Goal: Task Accomplishment & Management: Manage account settings

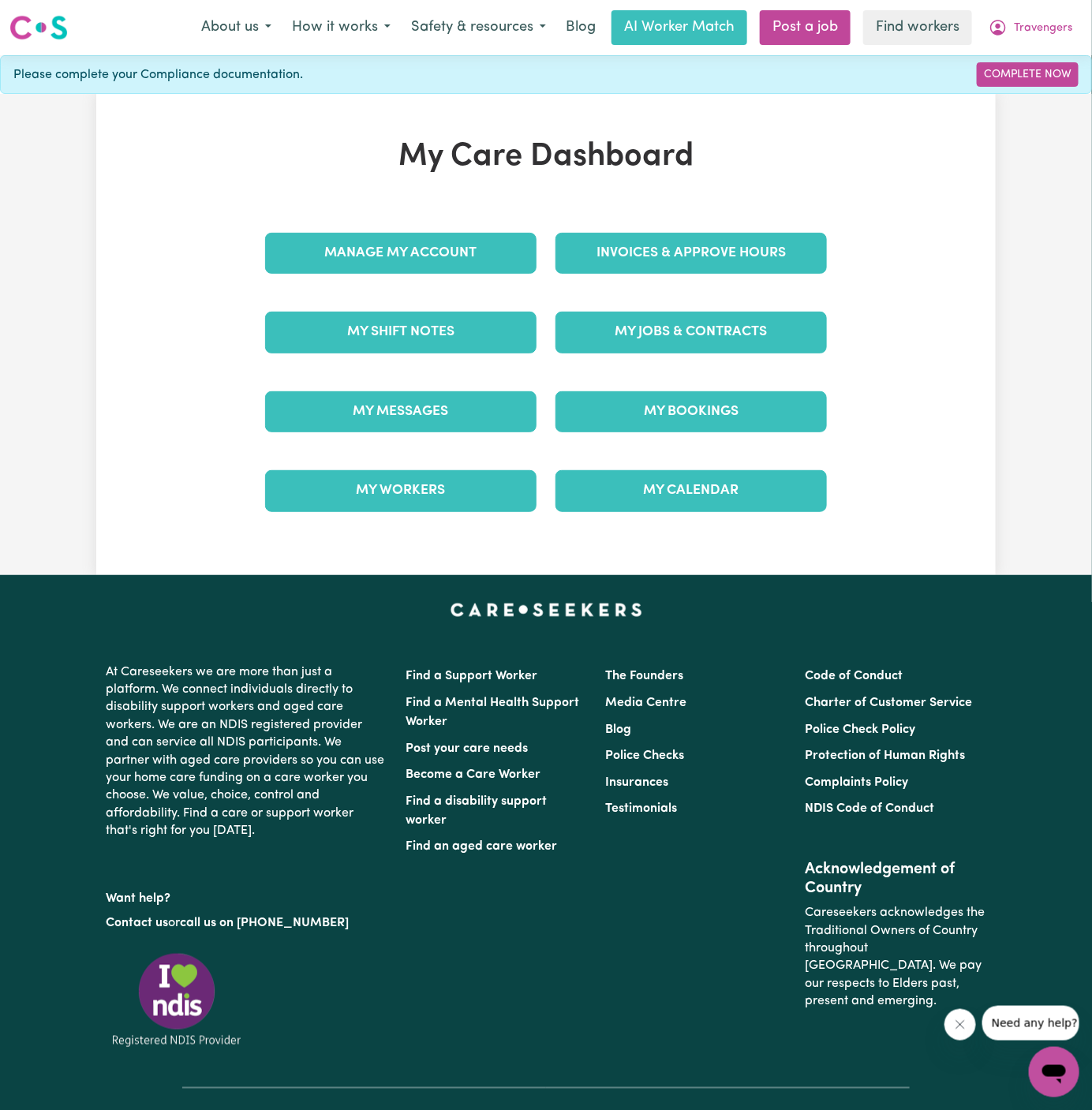
click at [689, 293] on div "My Jobs & Contracts" at bounding box center [691, 332] width 290 height 79
click at [693, 343] on link "My Jobs & Contracts" at bounding box center [691, 332] width 271 height 41
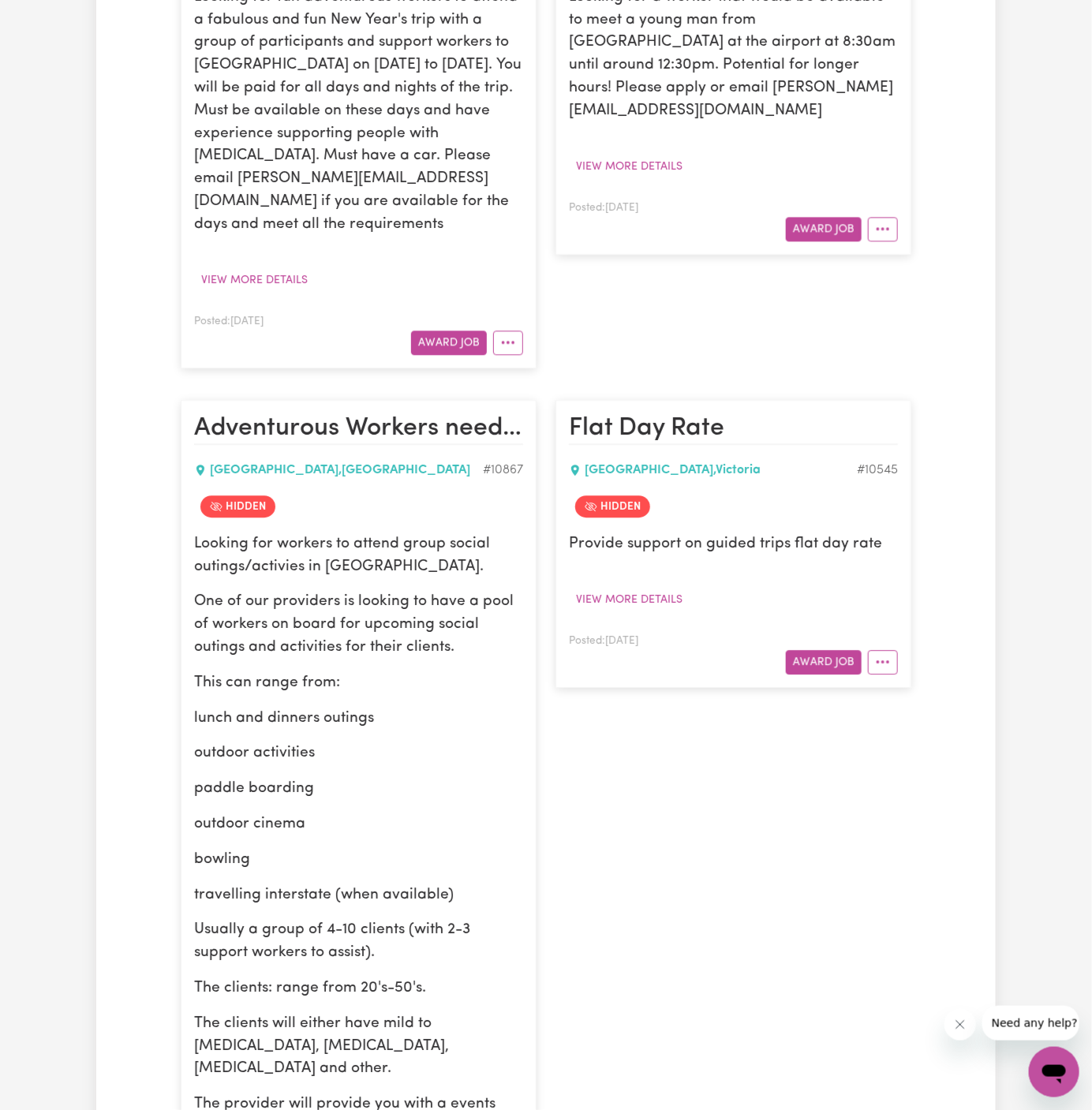
scroll to position [3693, 0]
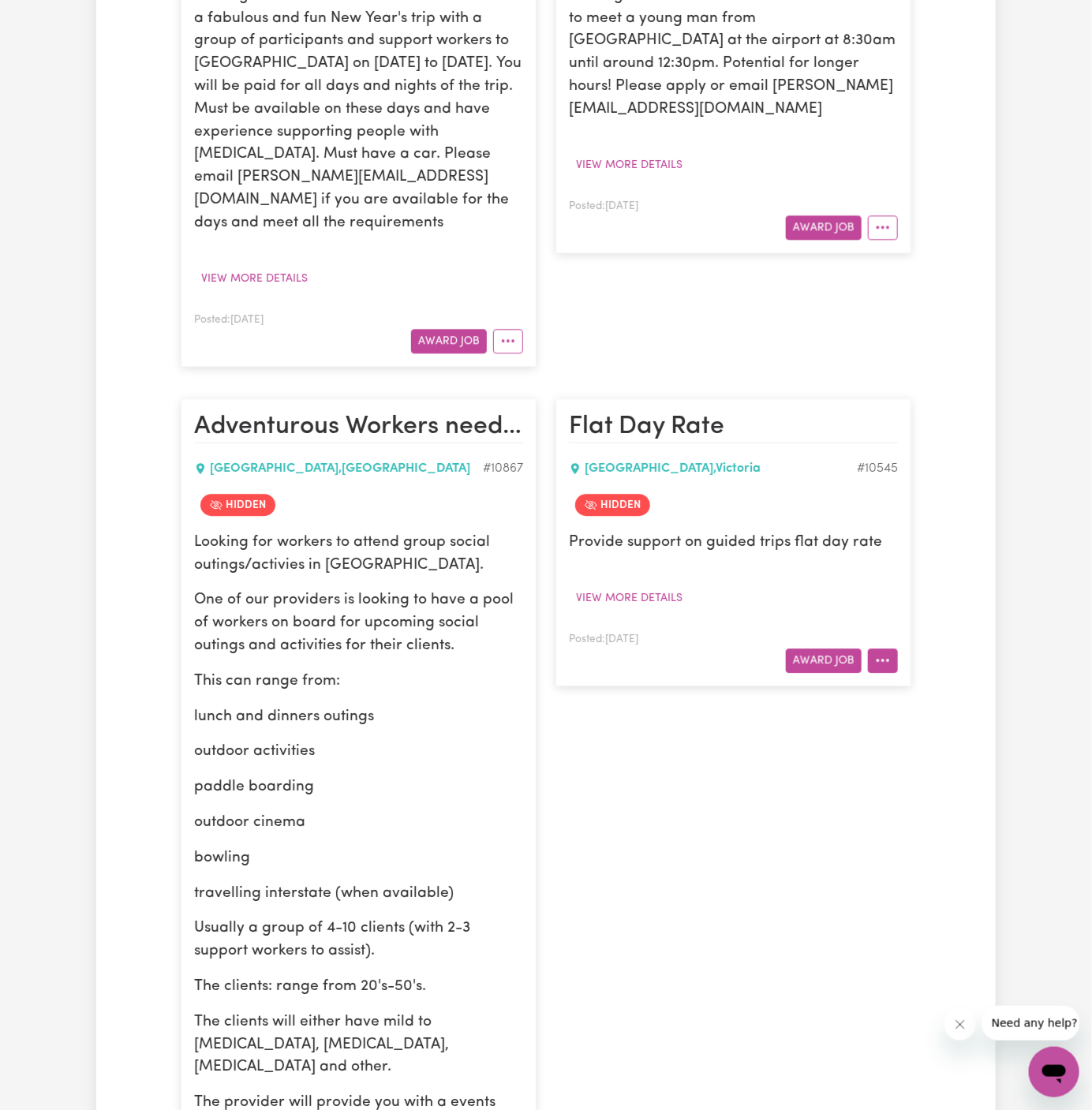
click at [884, 649] on button "More options" at bounding box center [883, 661] width 30 height 25
click at [918, 681] on link "View/Edit Contract" at bounding box center [946, 697] width 153 height 31
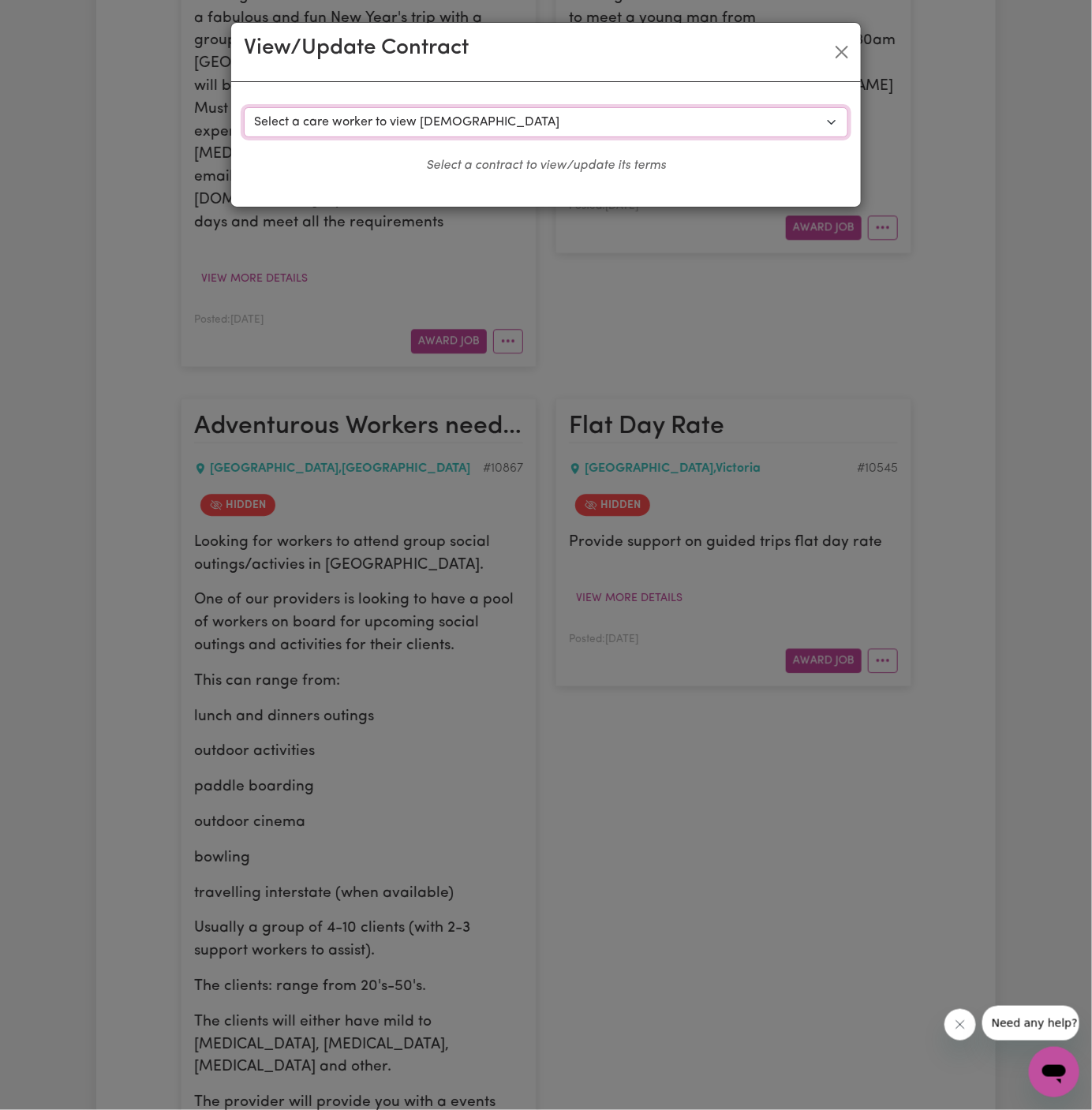
click at [461, 118] on select "Select a care worker to view contract #8018 - Connor M (contract terminated) #8…" at bounding box center [546, 122] width 605 height 30
select select "7630"
click at [244, 107] on select "Select a care worker to view contract #8018 - Connor M (contract terminated) #8…" at bounding box center [546, 122] width 605 height 30
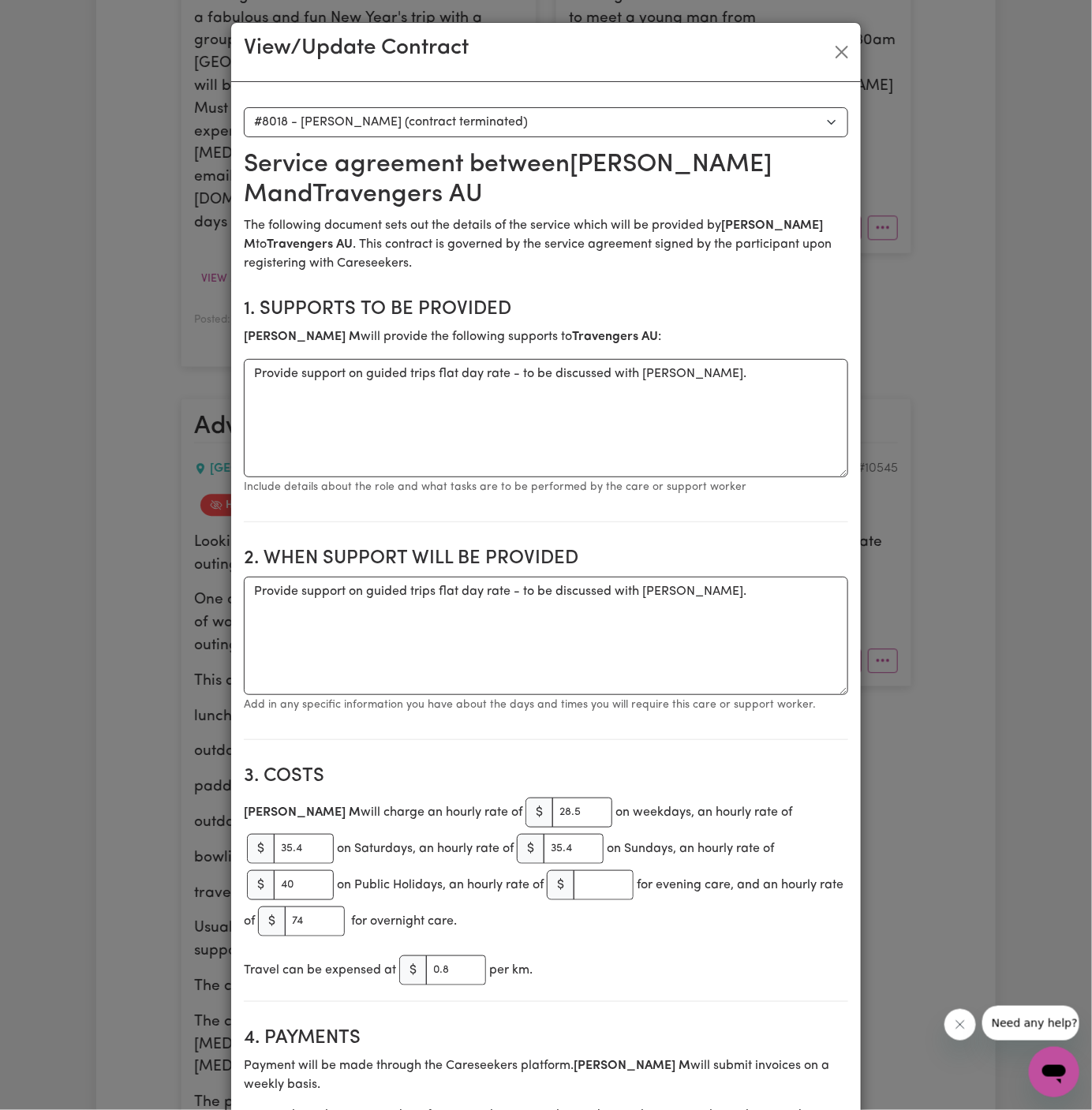
click at [856, 49] on div "View/Update Contract" at bounding box center [546, 53] width 629 height 60
click at [840, 54] on button "Close" at bounding box center [842, 52] width 26 height 26
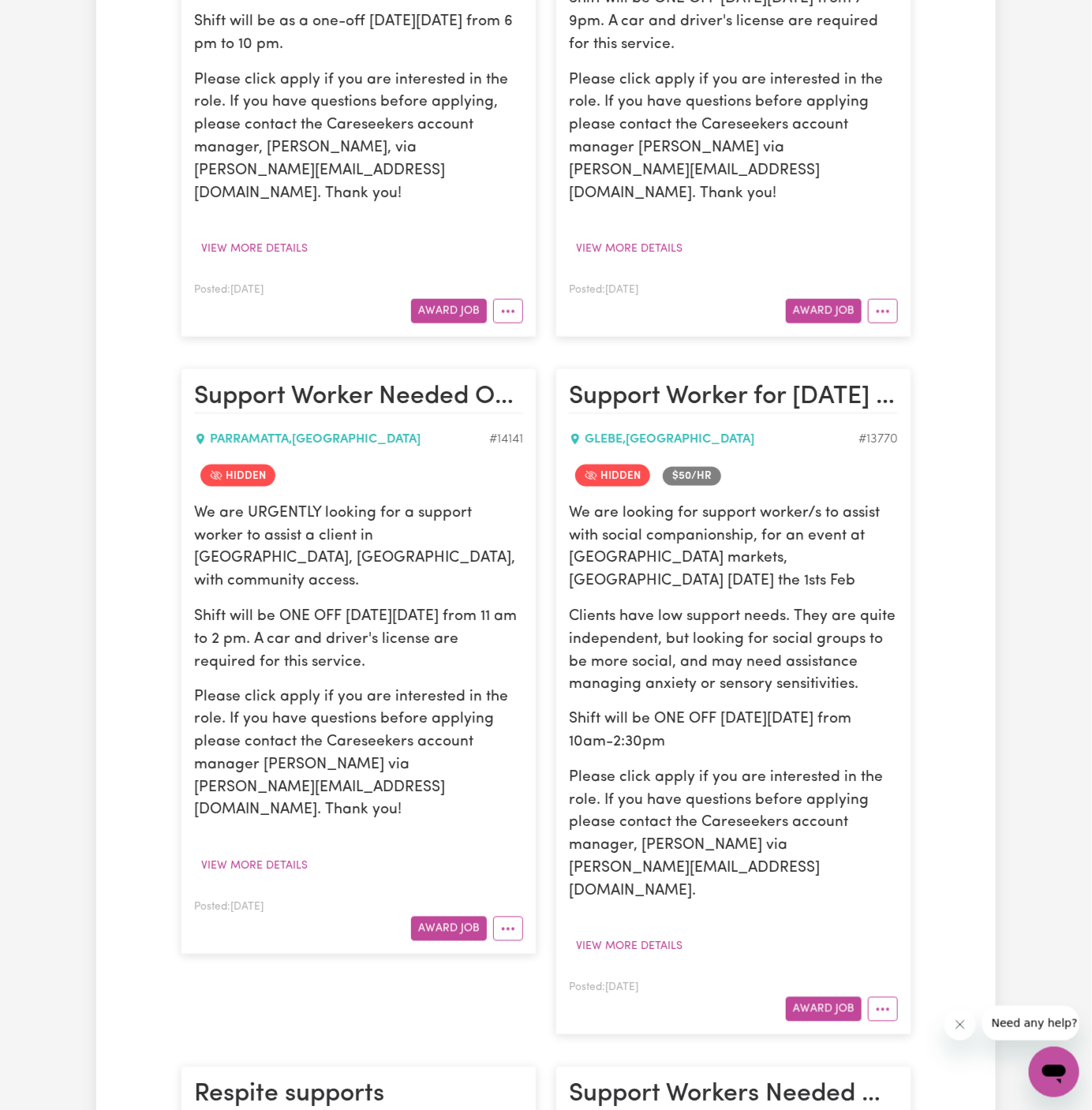
scroll to position [1339, 0]
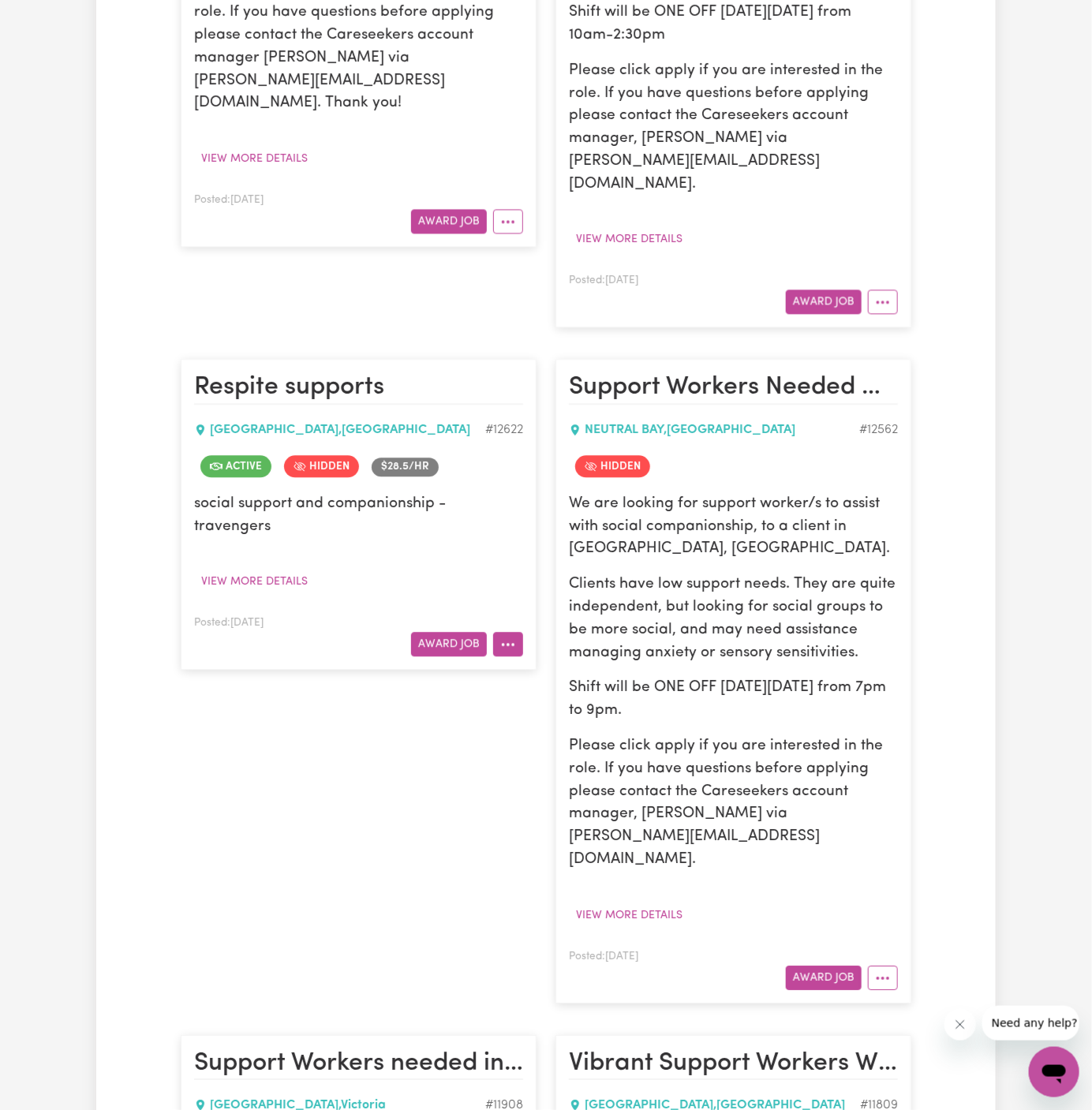
click at [509, 643] on circle "More options" at bounding box center [509, 645] width 3 height 3
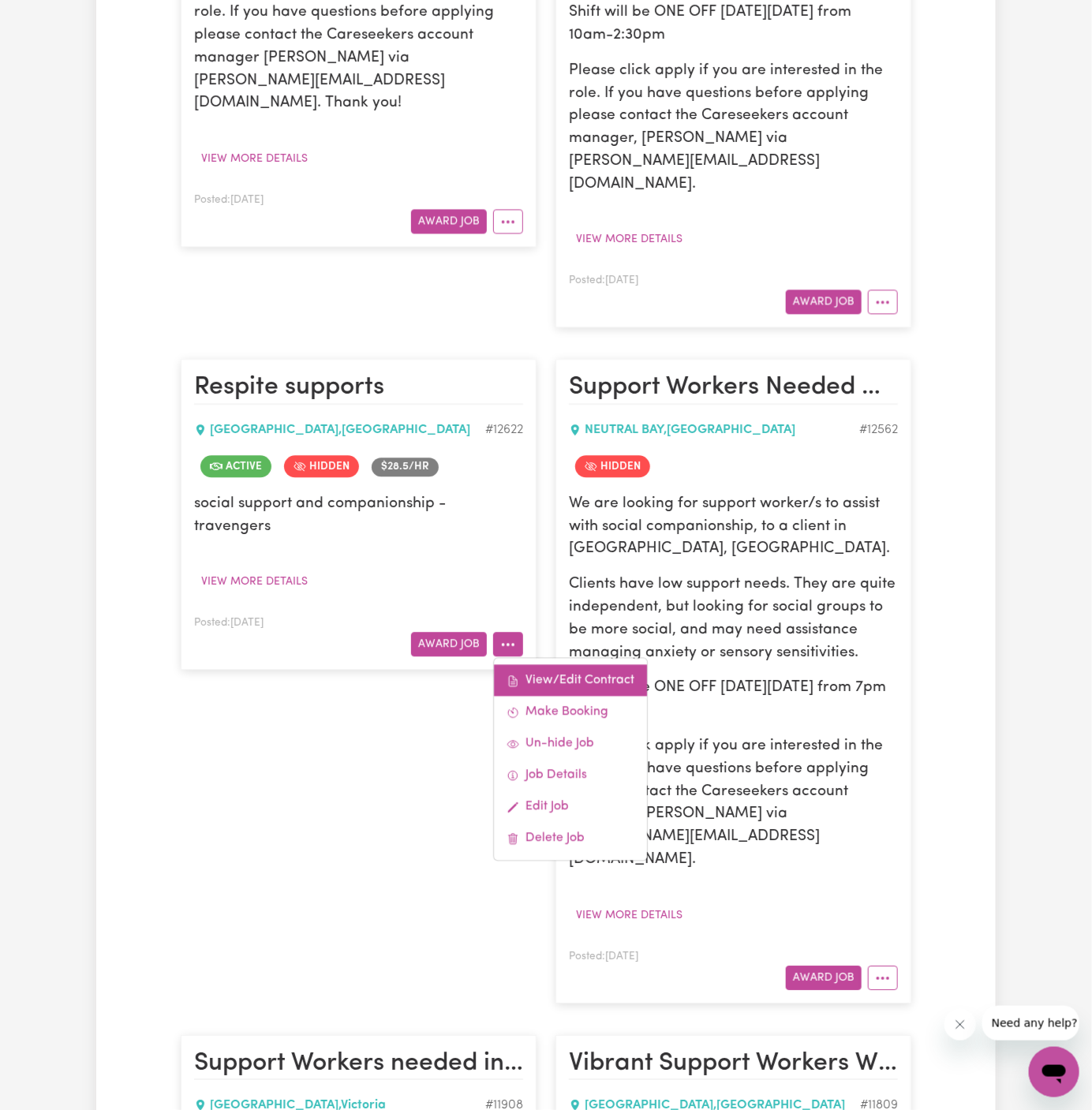
click at [549, 665] on link "View/Edit Contract" at bounding box center [571, 680] width 153 height 31
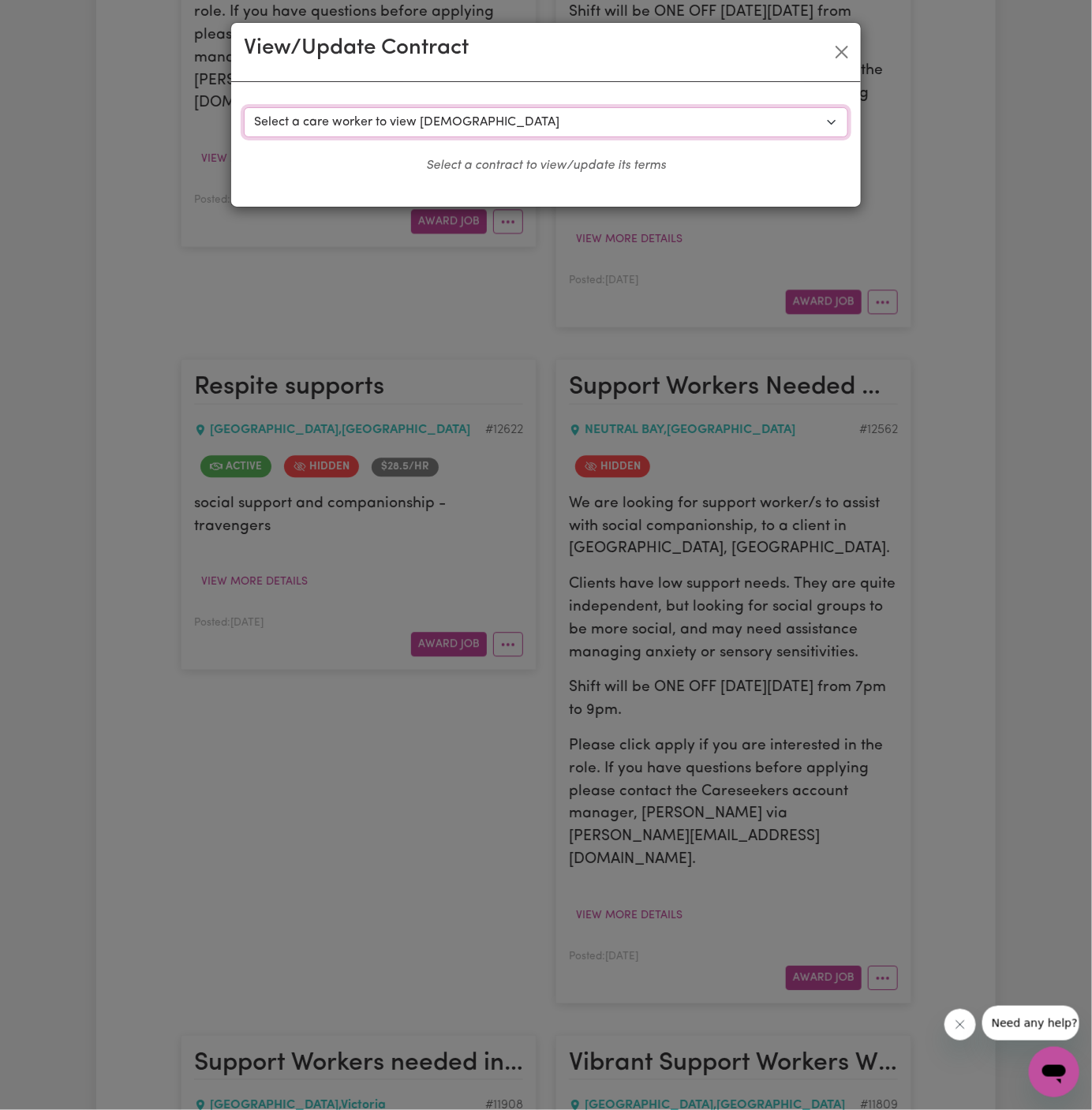
click at [439, 115] on select "Select a care worker to view contract #9263 - Bruno A (contract terminated) #92…" at bounding box center [546, 122] width 605 height 30
click at [244, 107] on select "Select a care worker to view contract #9263 - Bruno A (contract terminated) #92…" at bounding box center [546, 122] width 605 height 30
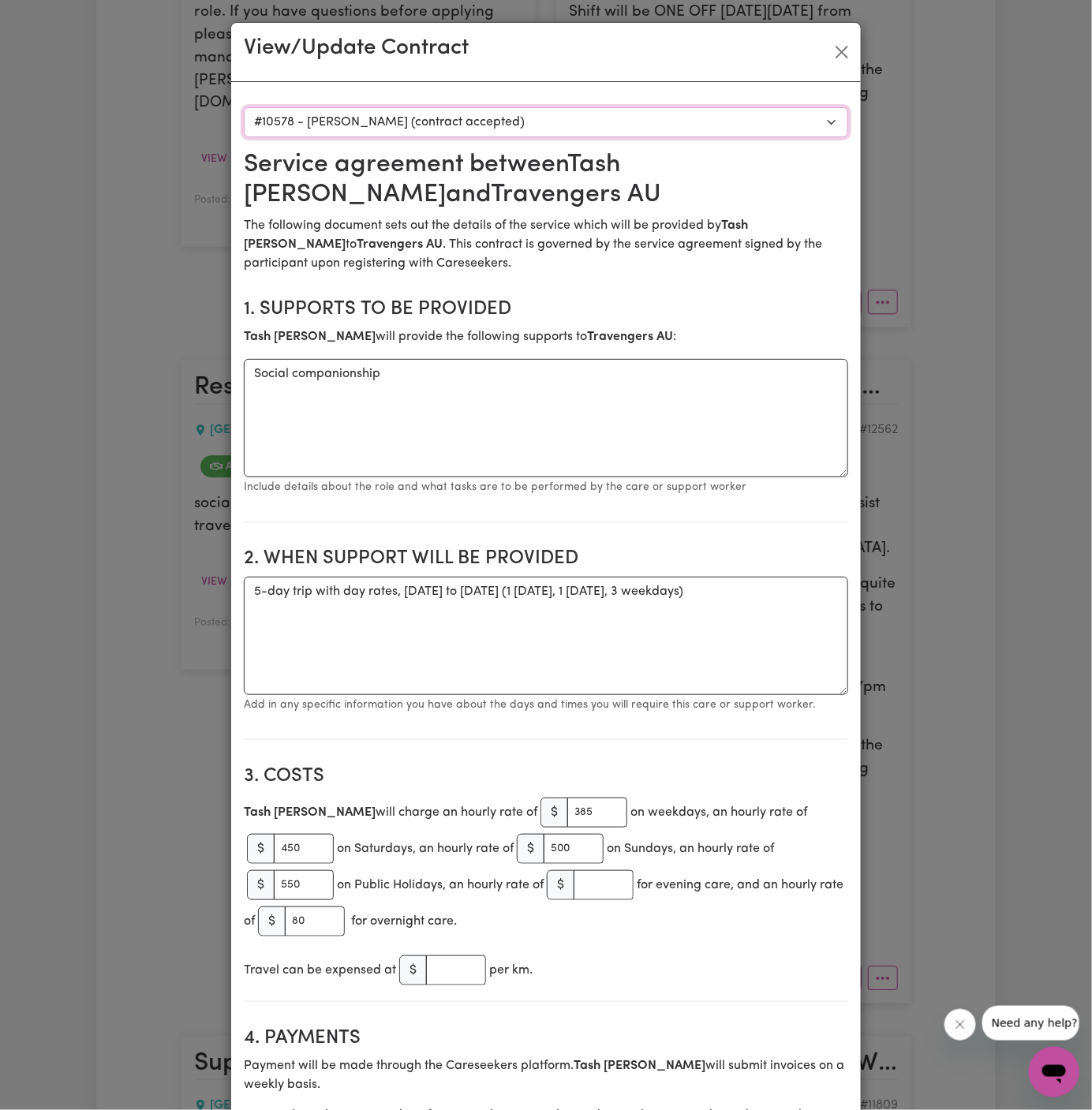
click at [615, 133] on select "Select a care worker to view contract #9263 - Bruno A (contract terminated) #92…" at bounding box center [546, 122] width 605 height 30
select select "8898"
click at [244, 107] on select "Select a care worker to view contract #9263 - Bruno A (contract terminated) #92…" at bounding box center [546, 122] width 605 height 30
type textarea "Tasks required: Social companionship"
type textarea "Days required: saturday, friday, thursday, wednesday, tuesday, monday, sunday A…"
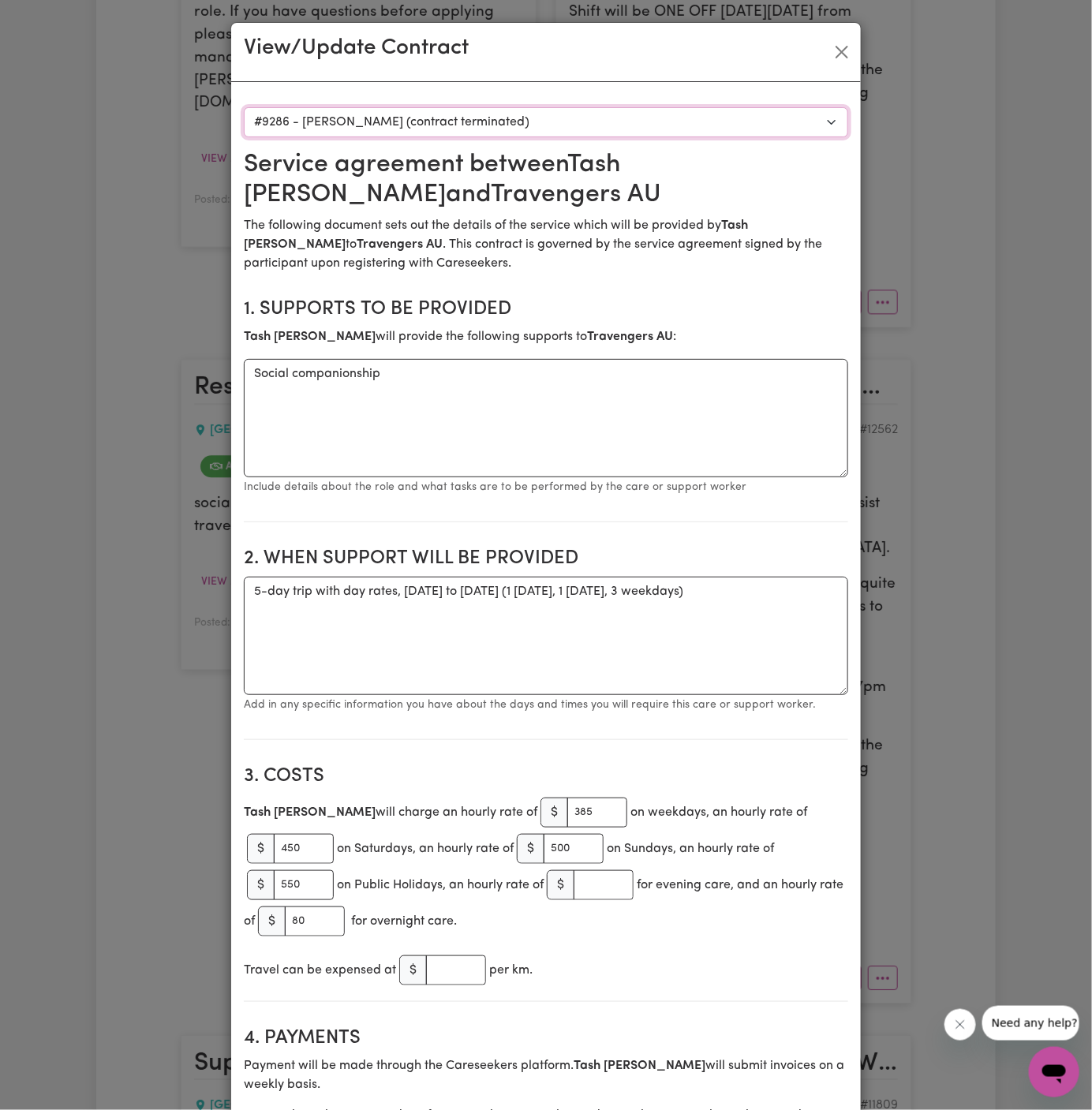
type input "356.25"
type input "442.5"
type input "500"
type input "74"
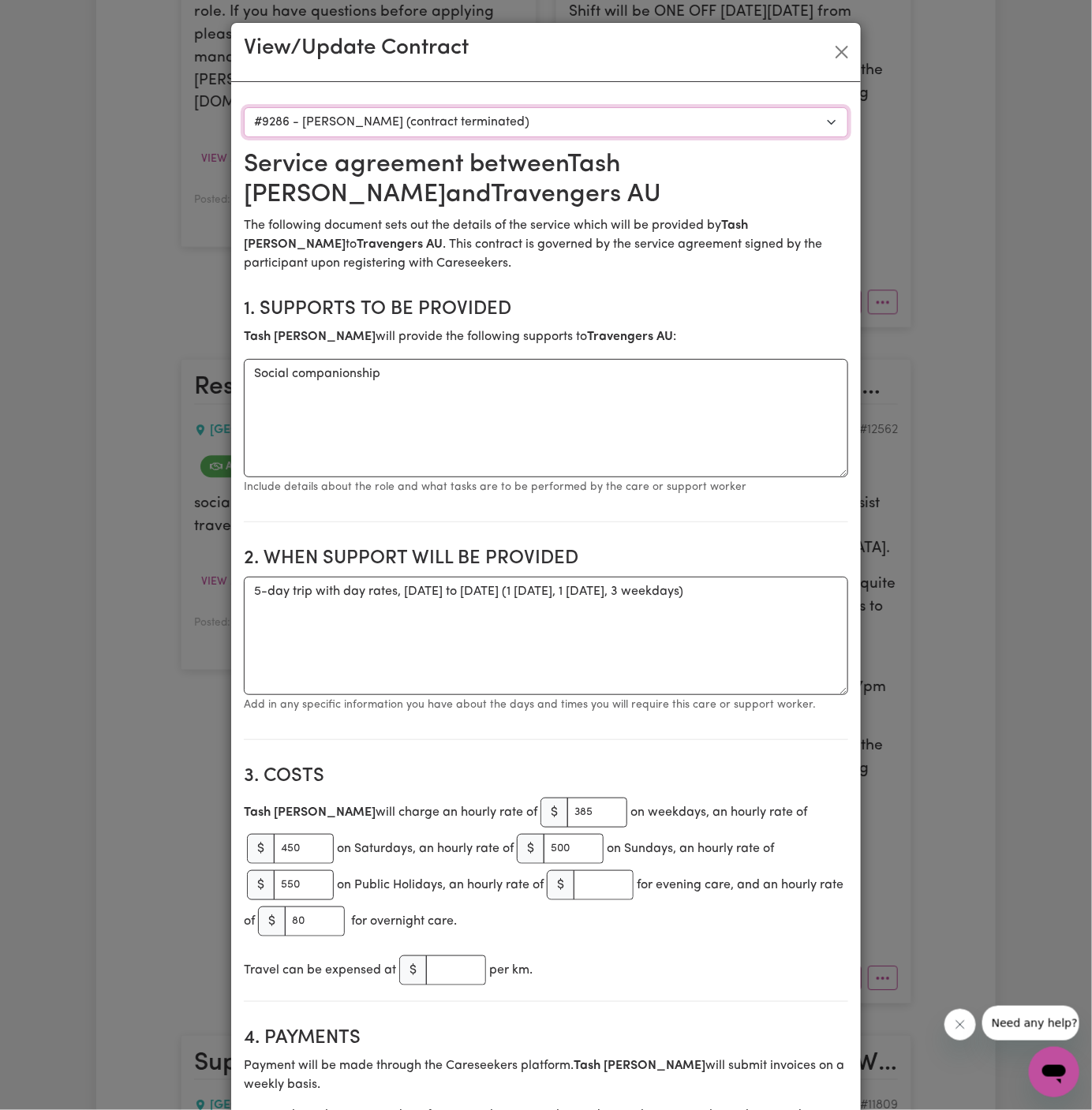
type input "67"
type input "sophie"
type input "manager"
type input "sophie.s@travengers.com.au"
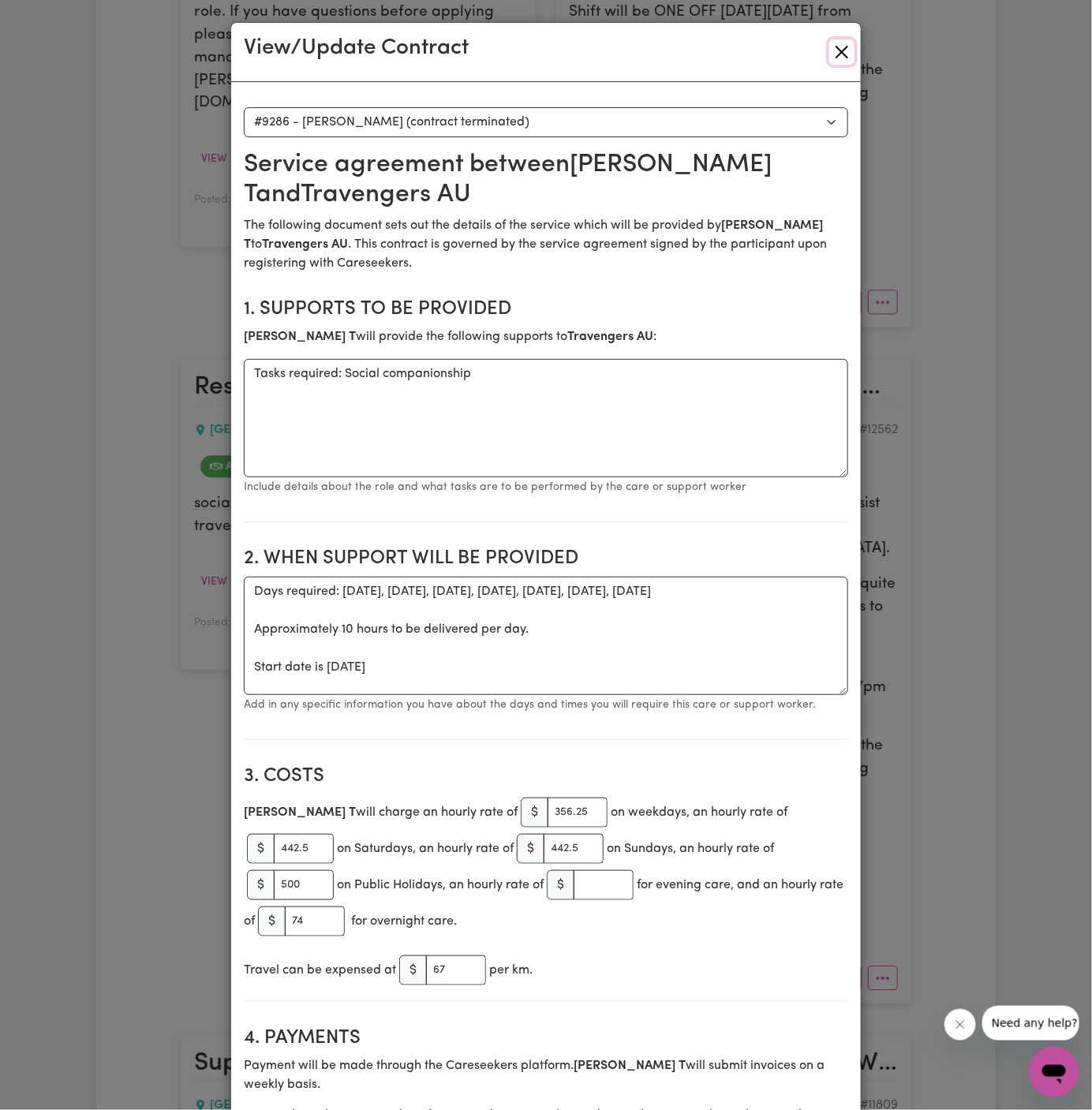
click at [839, 56] on button "Close" at bounding box center [842, 52] width 26 height 26
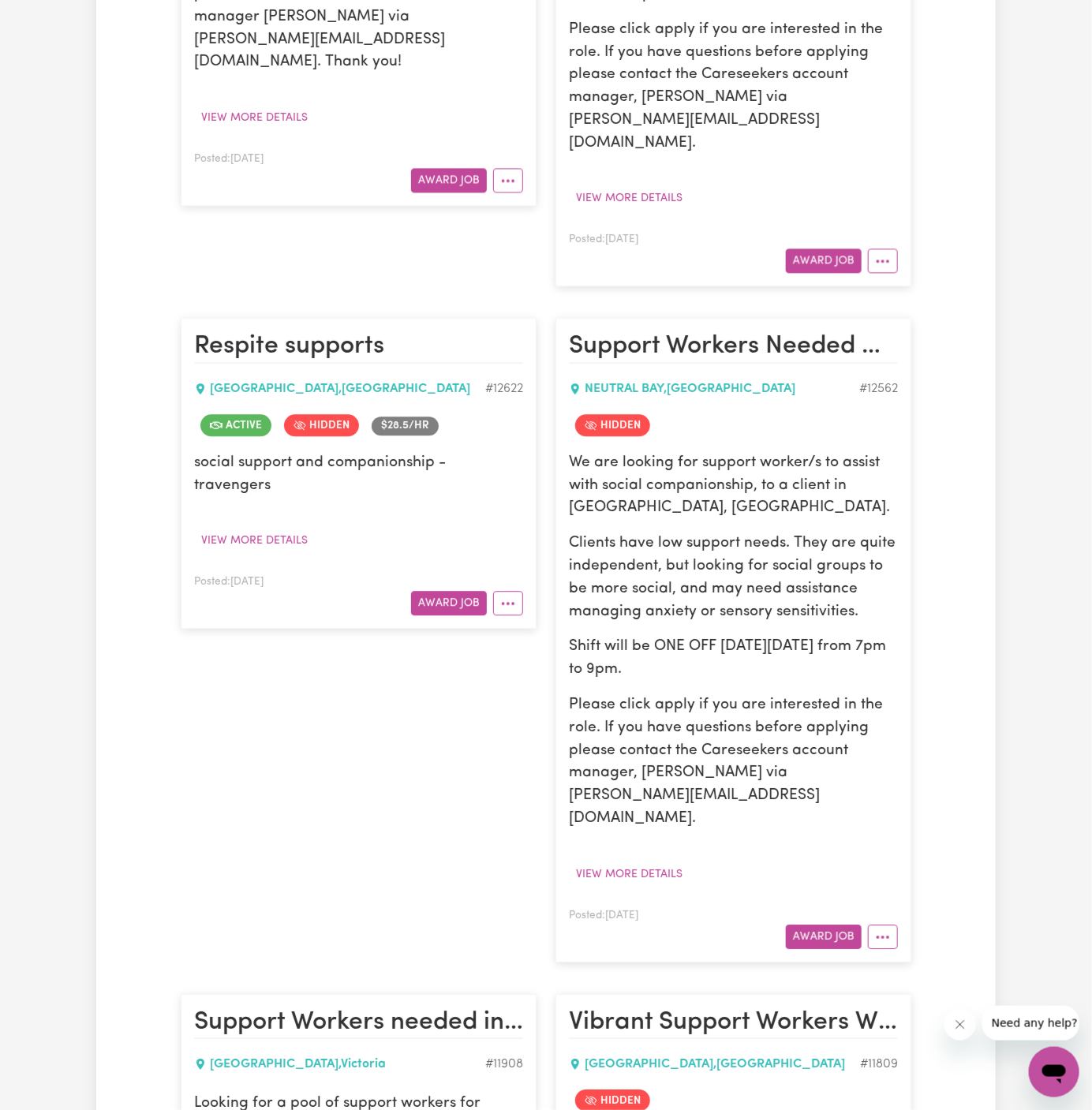
scroll to position [1380, 0]
click at [891, 925] on button "More options" at bounding box center [883, 936] width 30 height 25
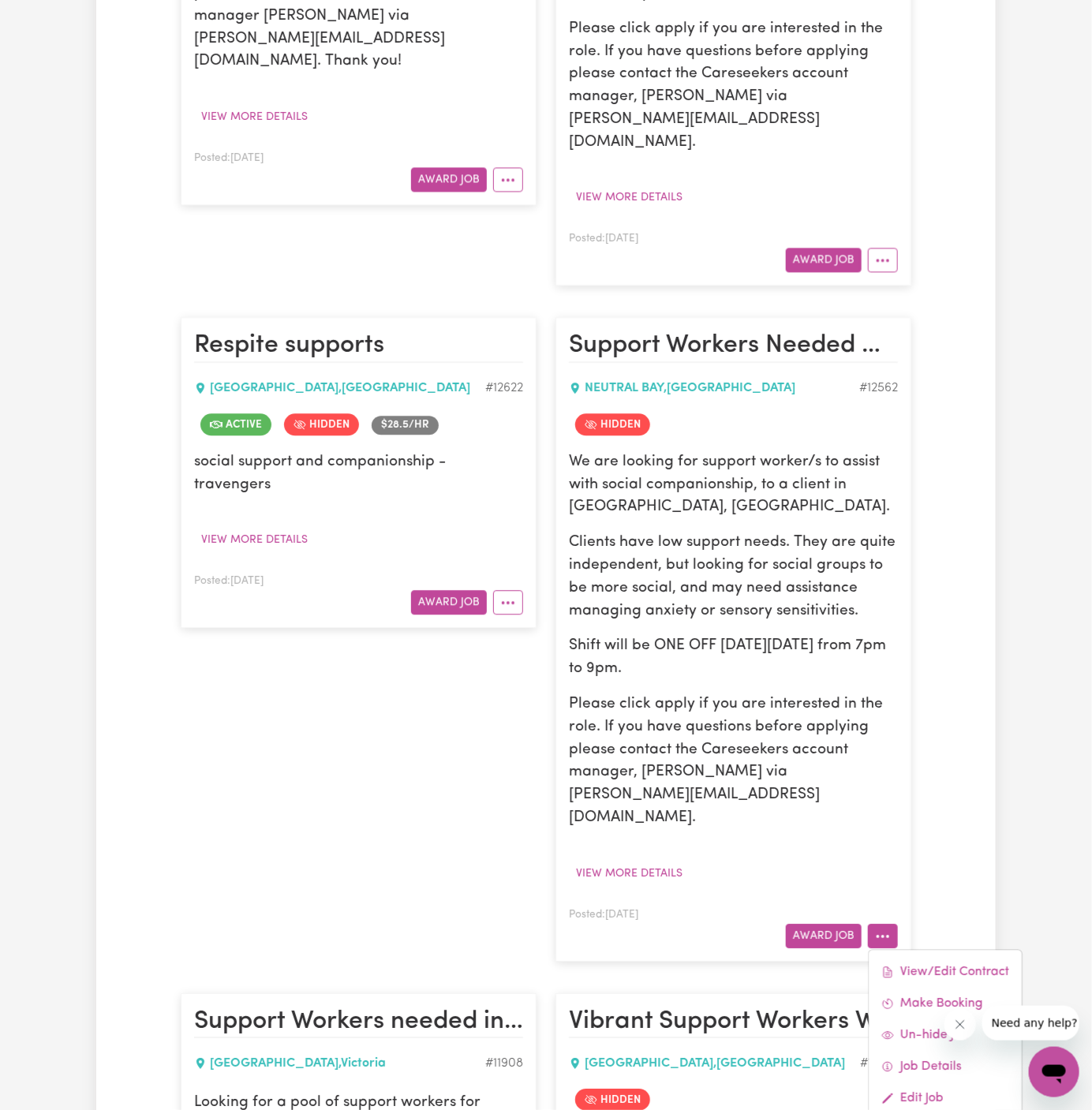
click at [918, 949] on div "View/Edit Contract Make Booking Un-hide Job Job Details Edit Job Delete Job" at bounding box center [946, 1050] width 155 height 203
click at [924, 957] on link "View/Edit Contract" at bounding box center [946, 972] width 153 height 31
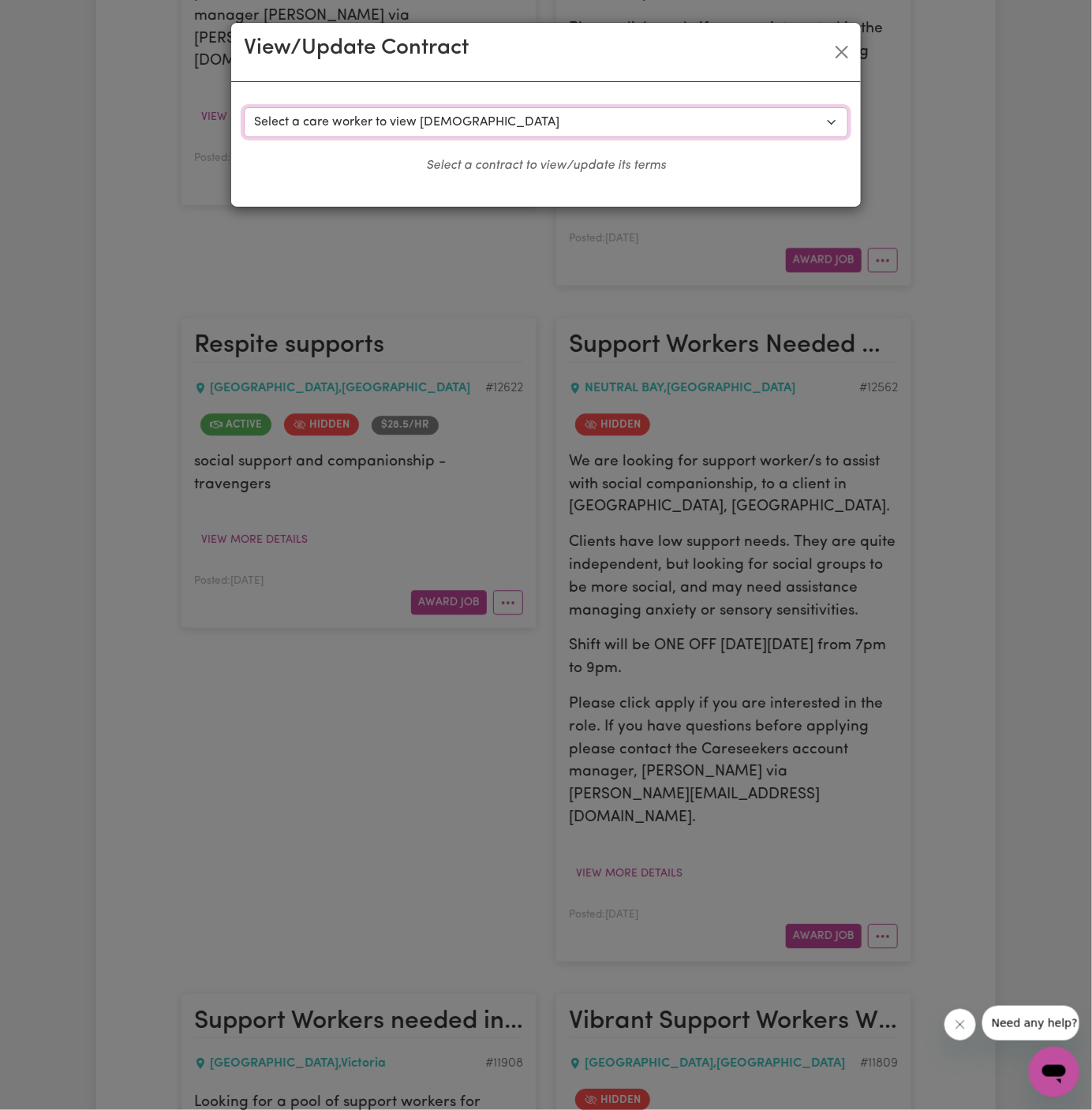
click at [439, 117] on select "Select a care worker to view contract #9226 - Daniela R (contract terminated) #…" at bounding box center [546, 122] width 605 height 30
select select "8838"
click at [244, 107] on select "Select a care worker to view contract #9226 - Daniela R (contract terminated) #…" at bounding box center [546, 122] width 605 height 30
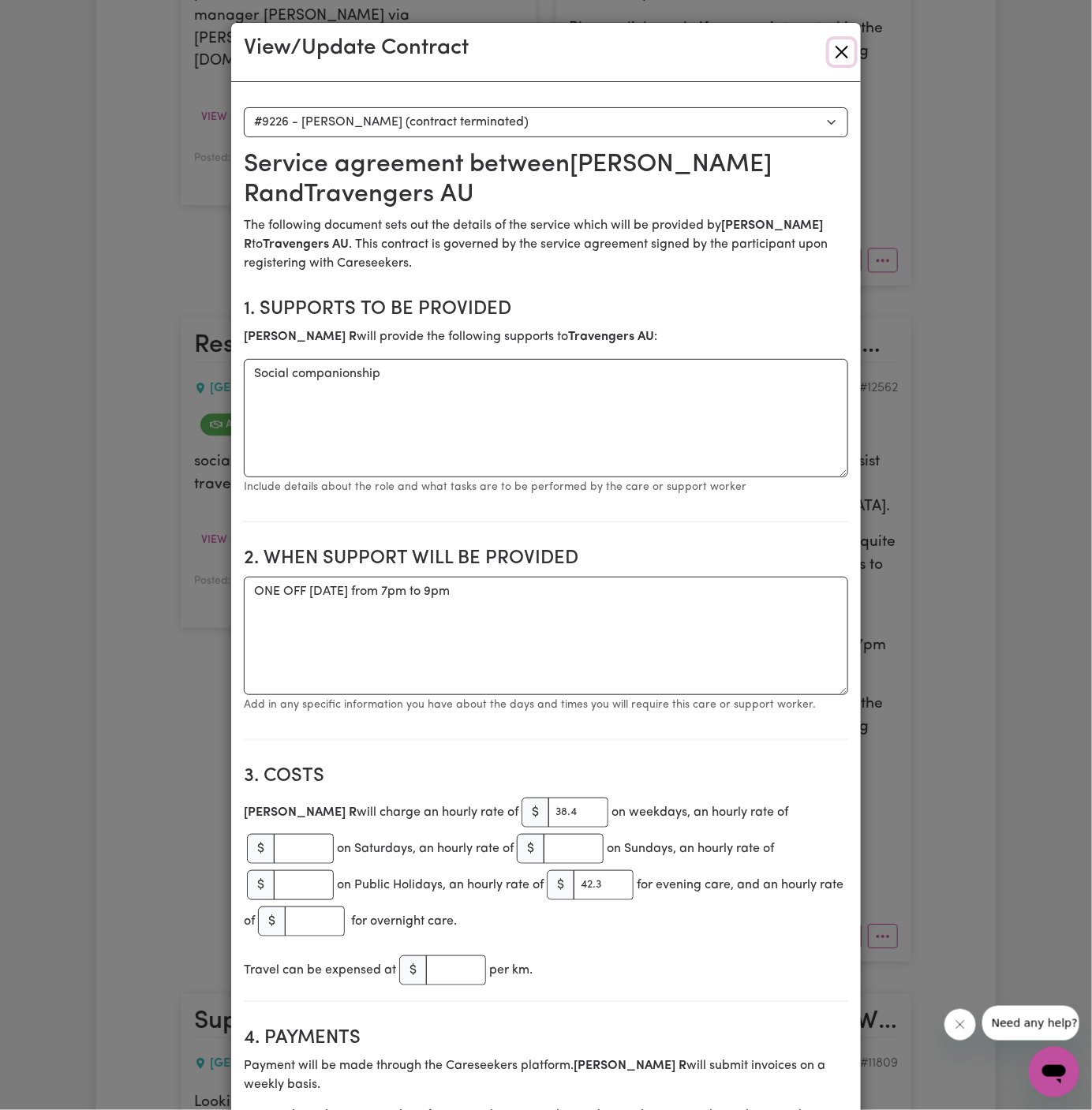
click at [846, 55] on button "Close" at bounding box center [842, 52] width 26 height 26
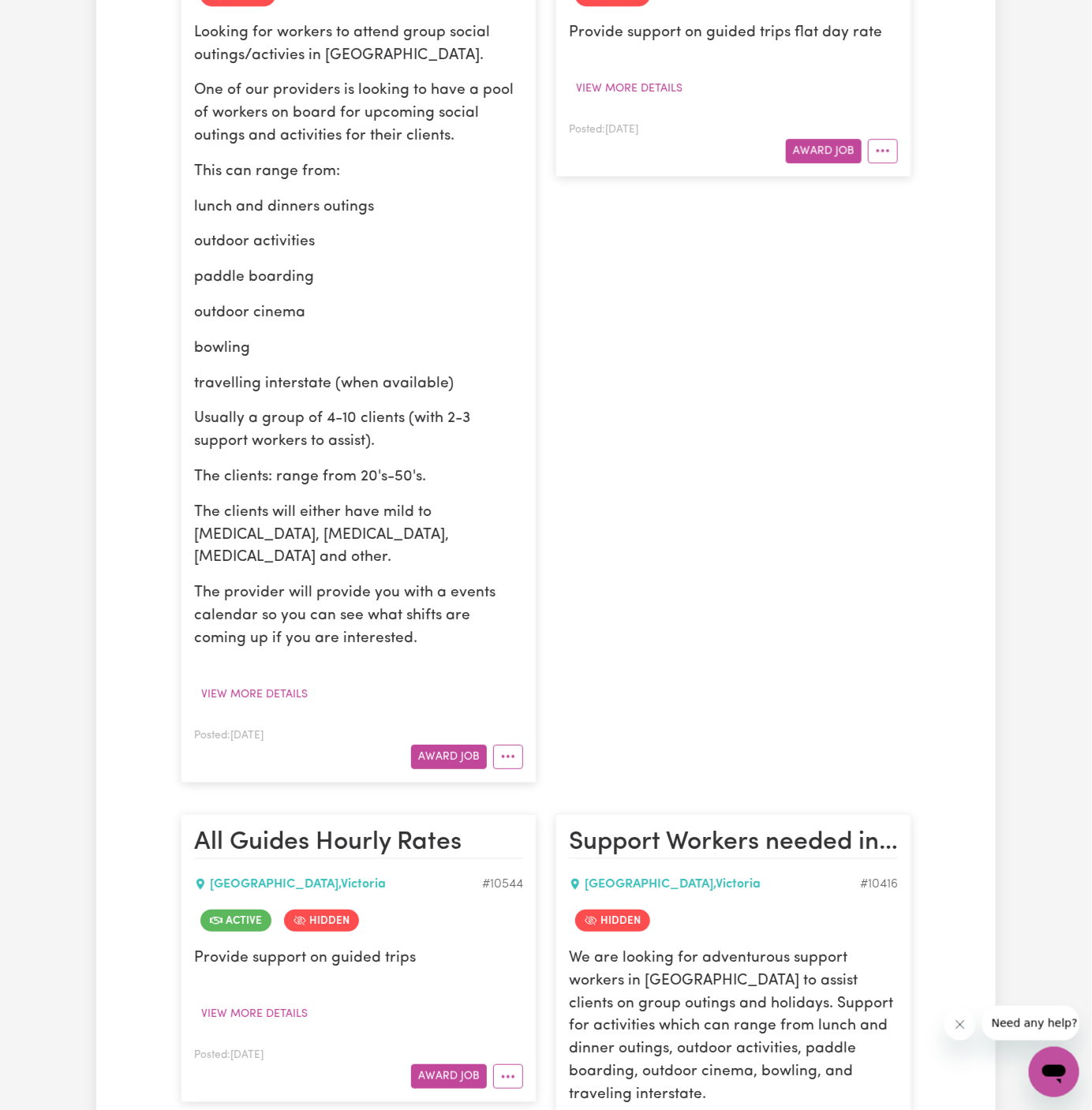
scroll to position [4572, 0]
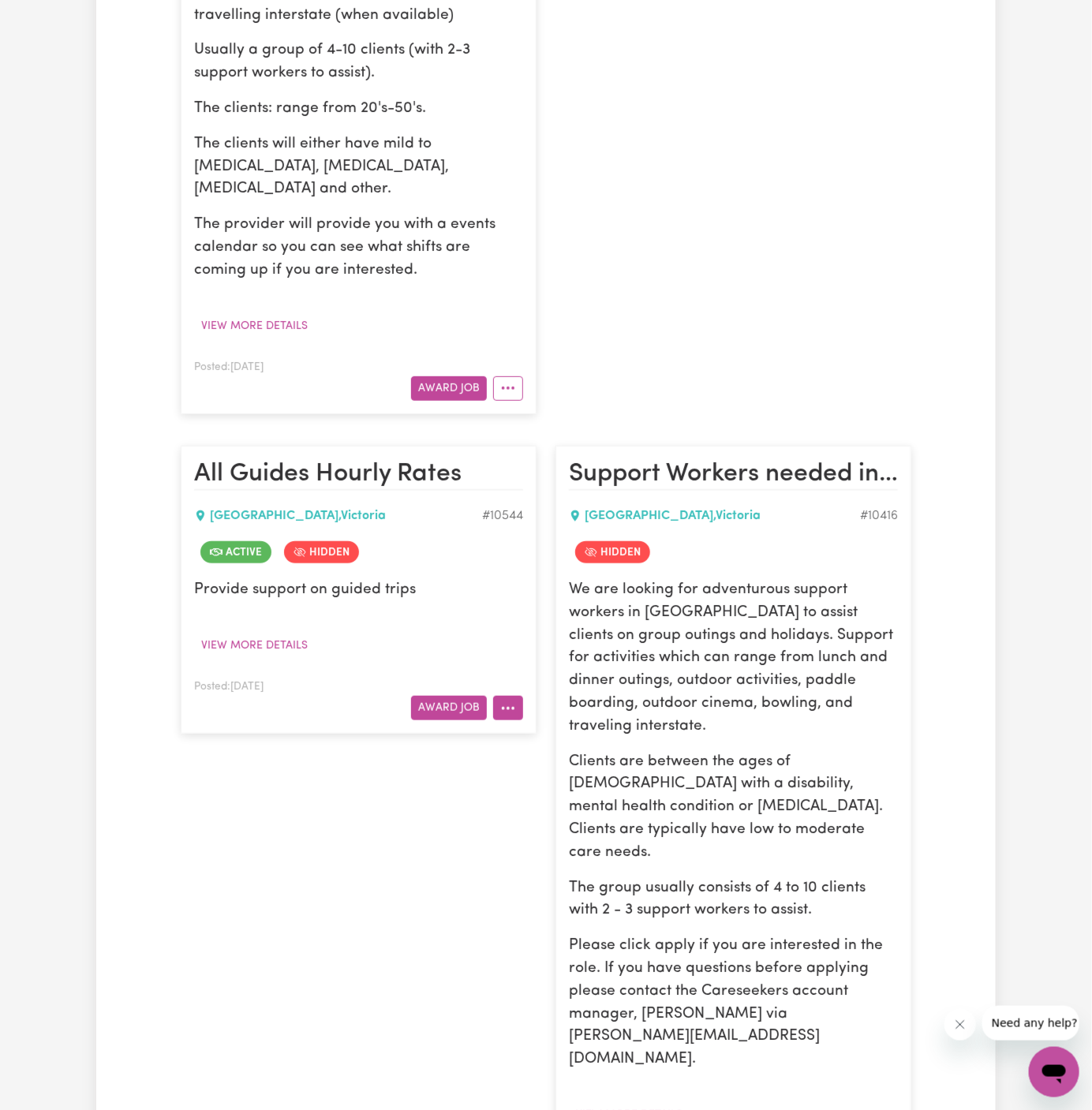
click at [509, 696] on button "More options" at bounding box center [508, 708] width 30 height 25
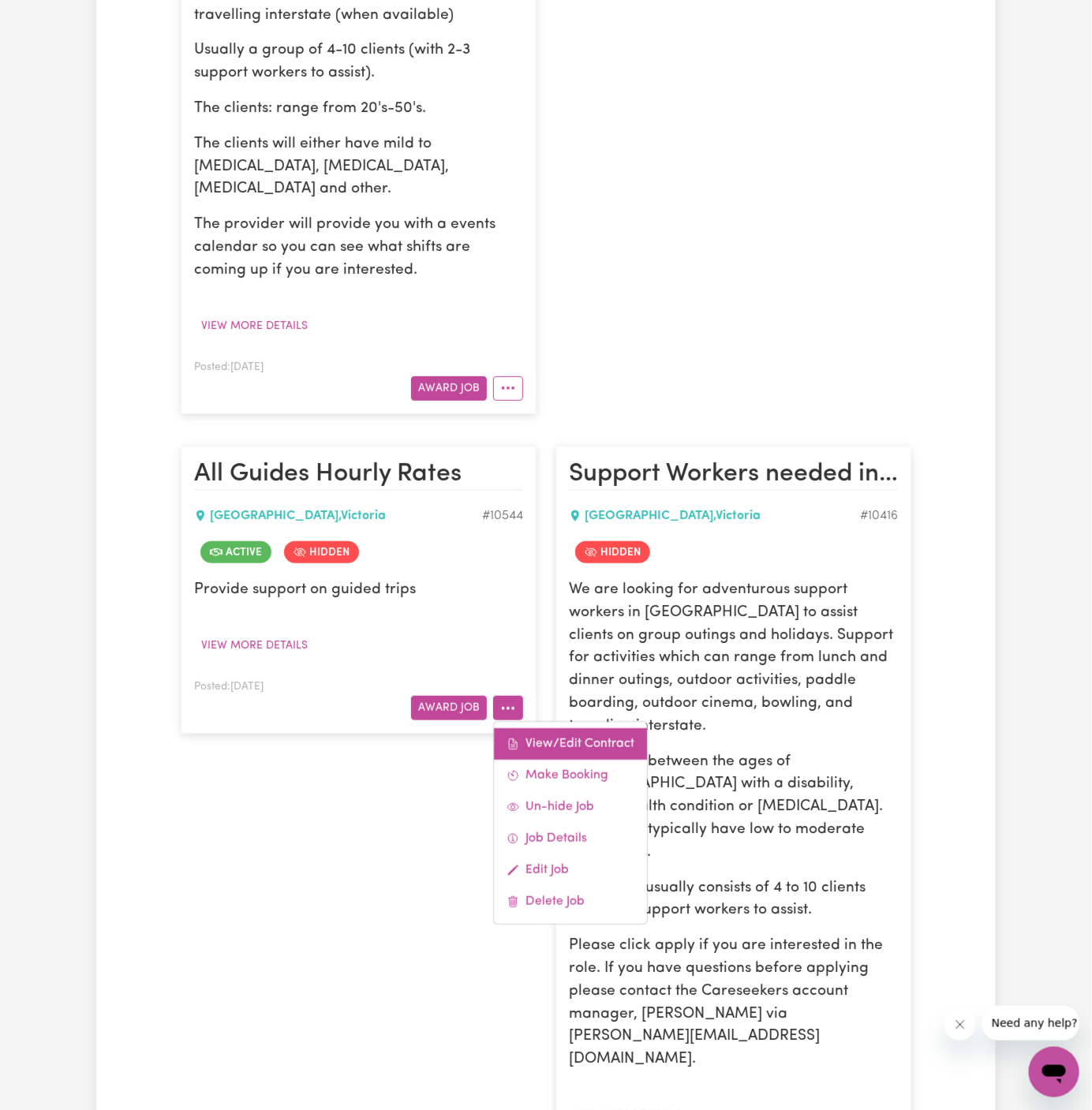
click at [561, 728] on link "View/Edit Contract" at bounding box center [571, 743] width 153 height 31
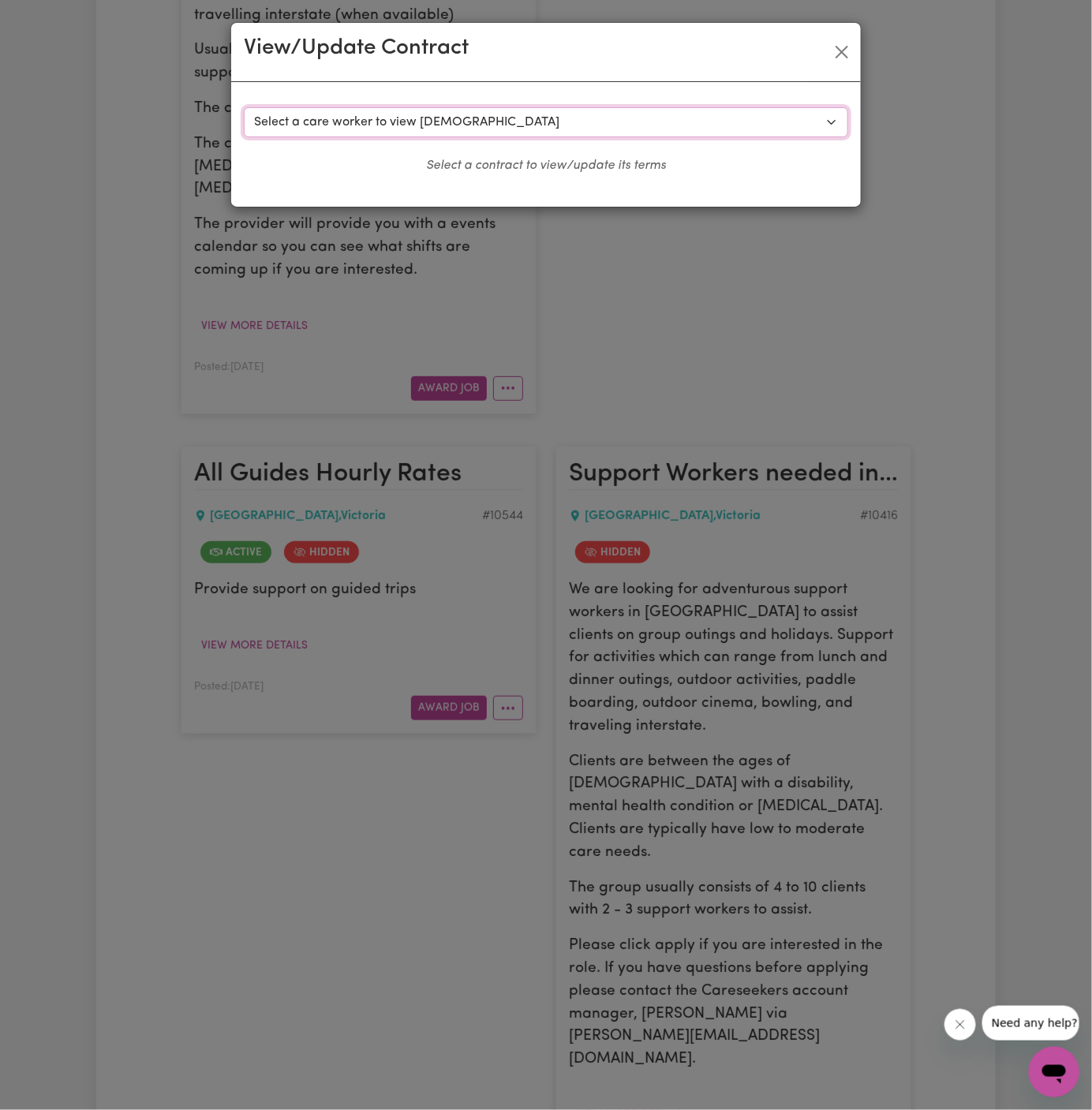
click at [475, 117] on select "Select a care worker to view contract #8019 - Connor M (contract terminated) #8…" at bounding box center [546, 122] width 605 height 30
select select "9874"
click at [244, 107] on select "Select a care worker to view contract #8019 - Connor M (contract terminated) #8…" at bounding box center [546, 122] width 605 height 30
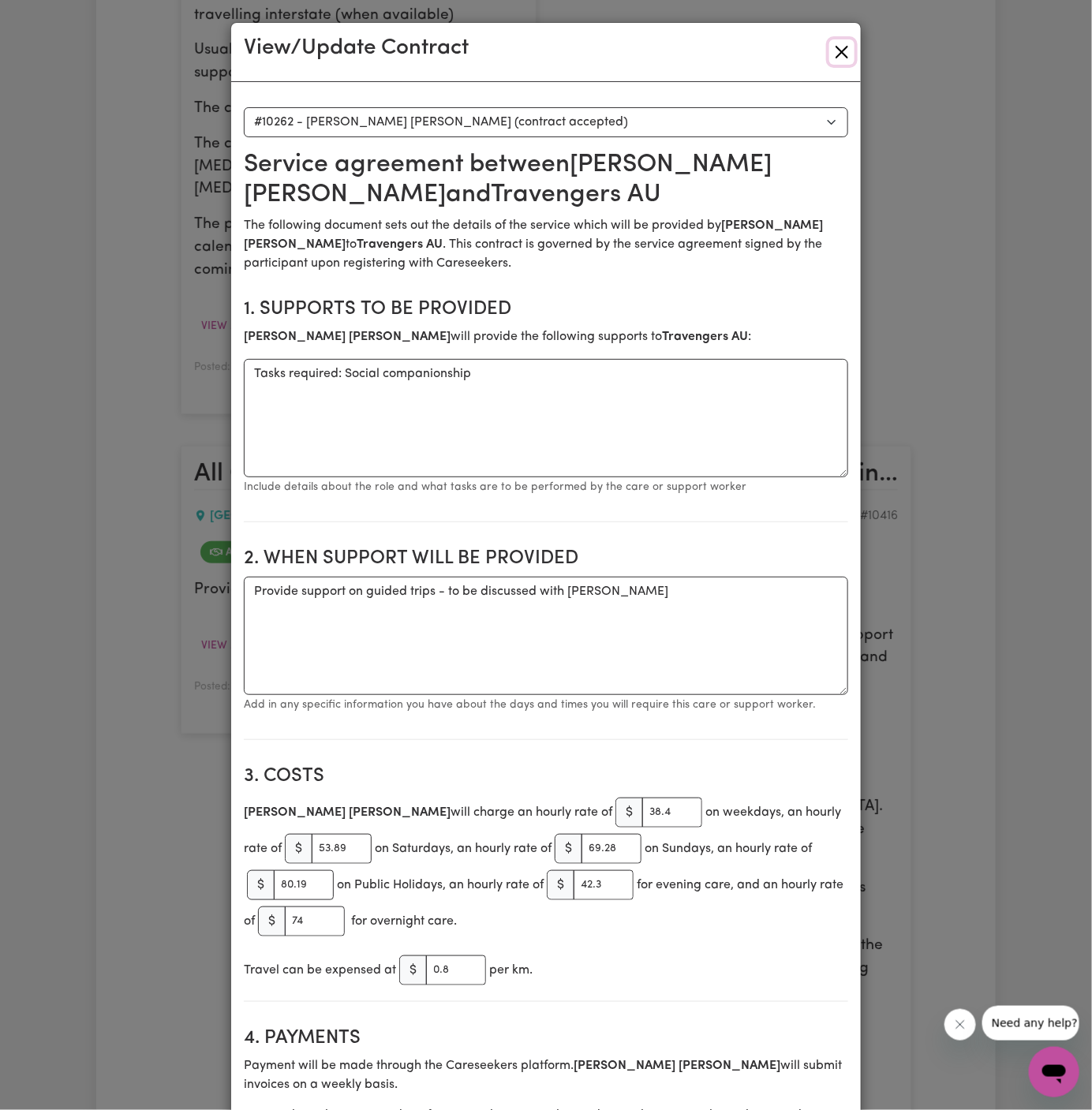
click at [848, 57] on button "Close" at bounding box center [842, 52] width 26 height 26
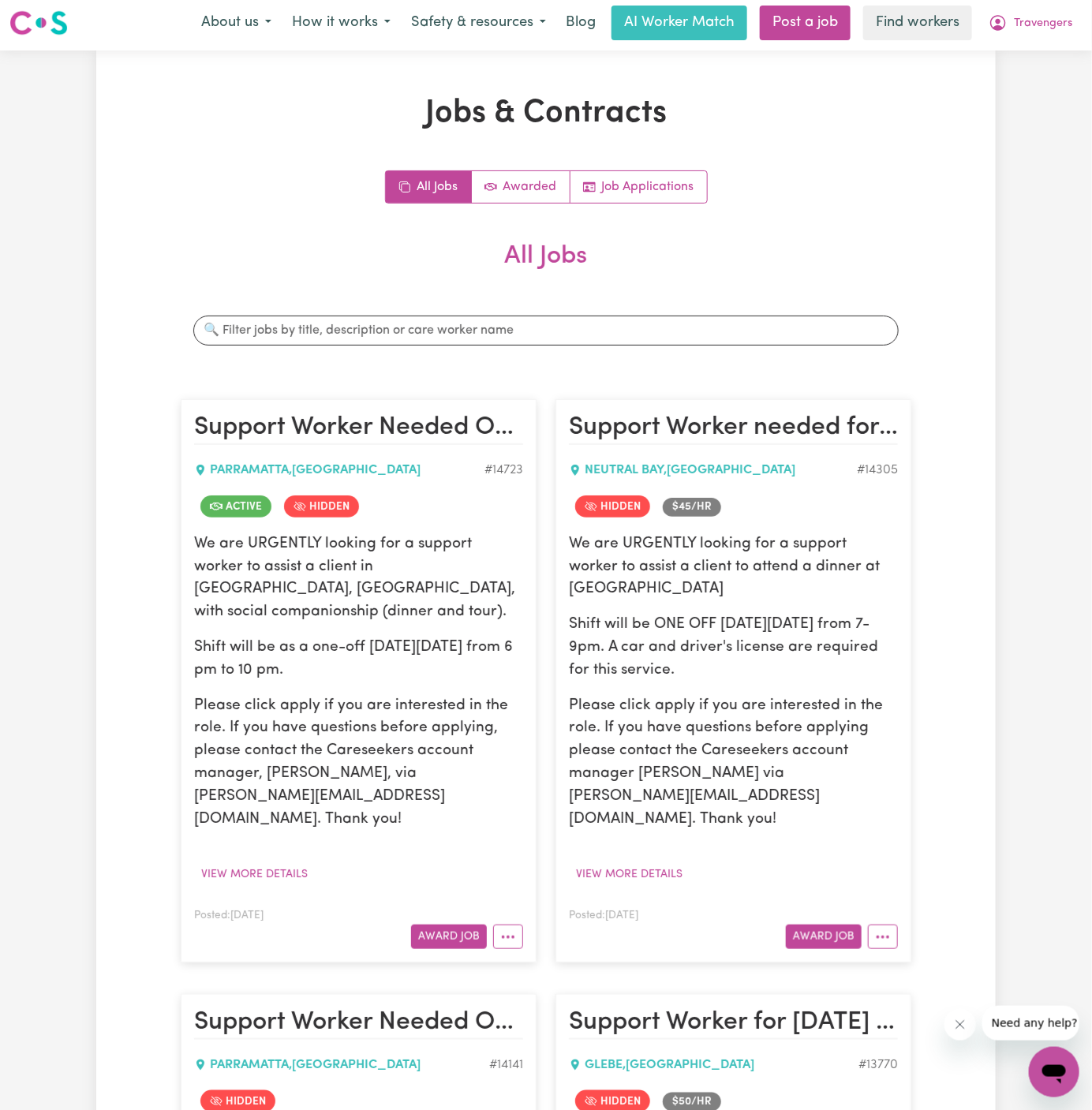
scroll to position [0, 0]
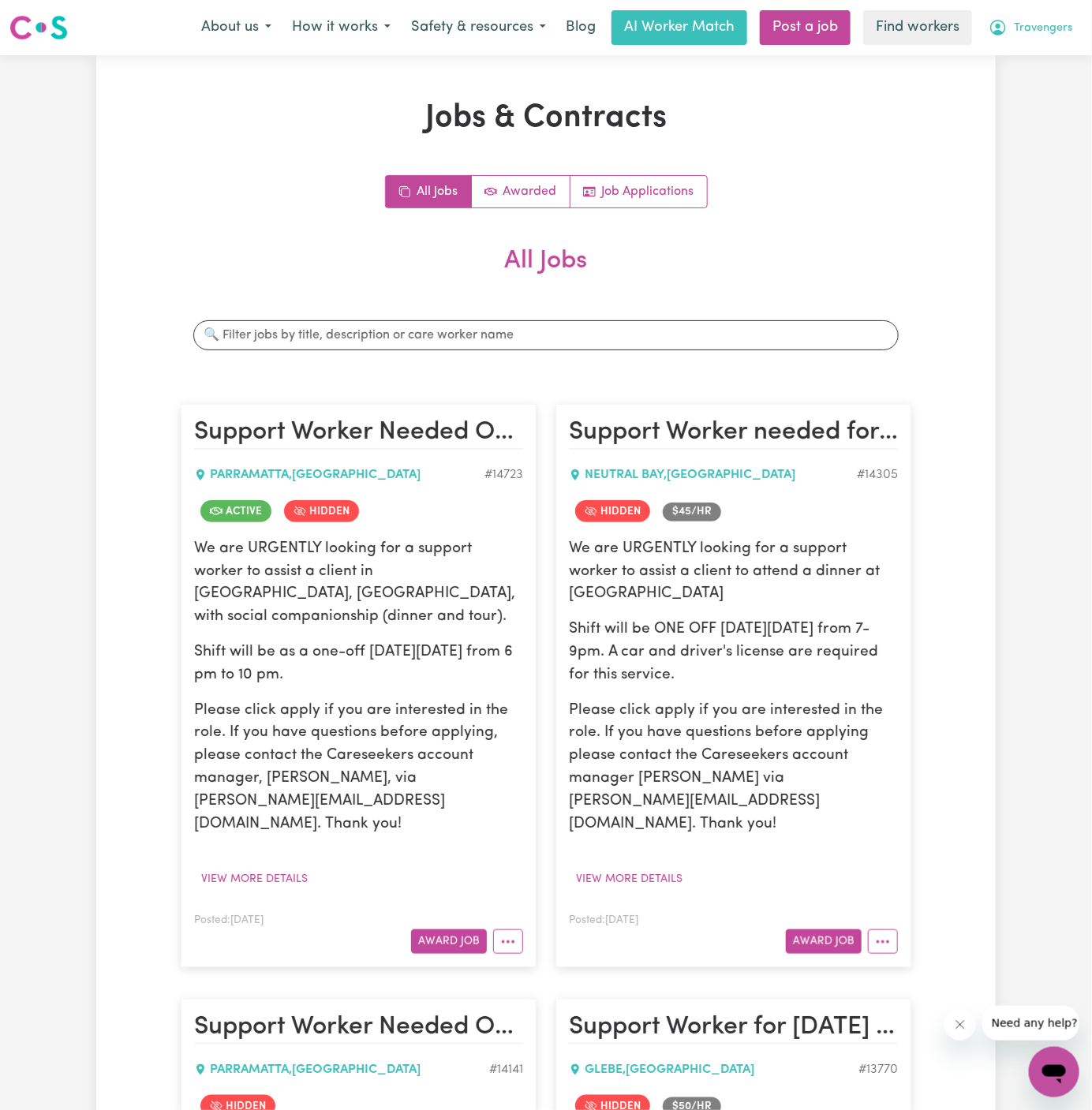
click at [1044, 27] on span "Travengers" at bounding box center [1043, 28] width 59 height 17
click at [1043, 83] on link "Logout" at bounding box center [1019, 90] width 125 height 30
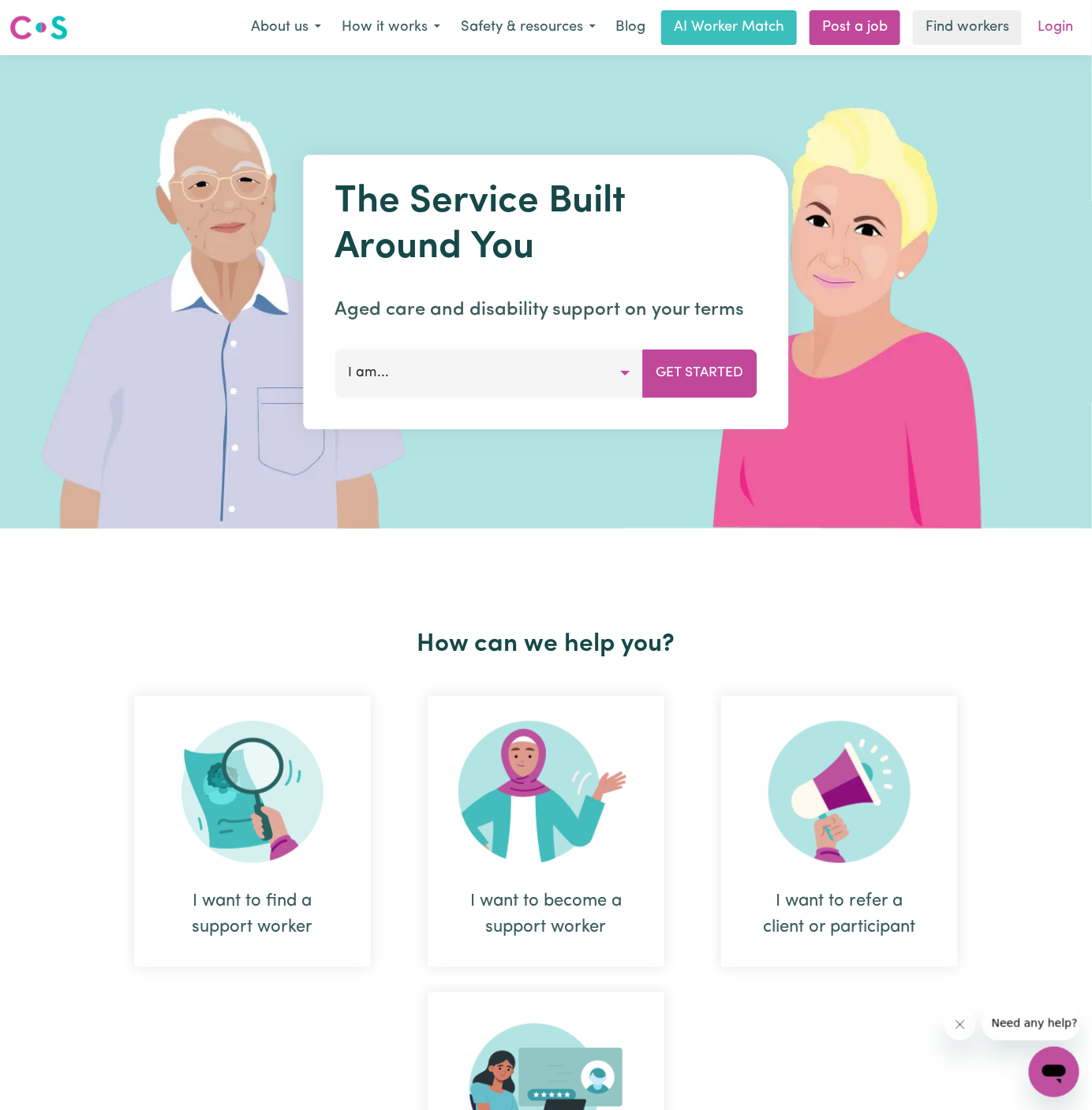
click at [1055, 32] on link "Login" at bounding box center [1055, 27] width 54 height 35
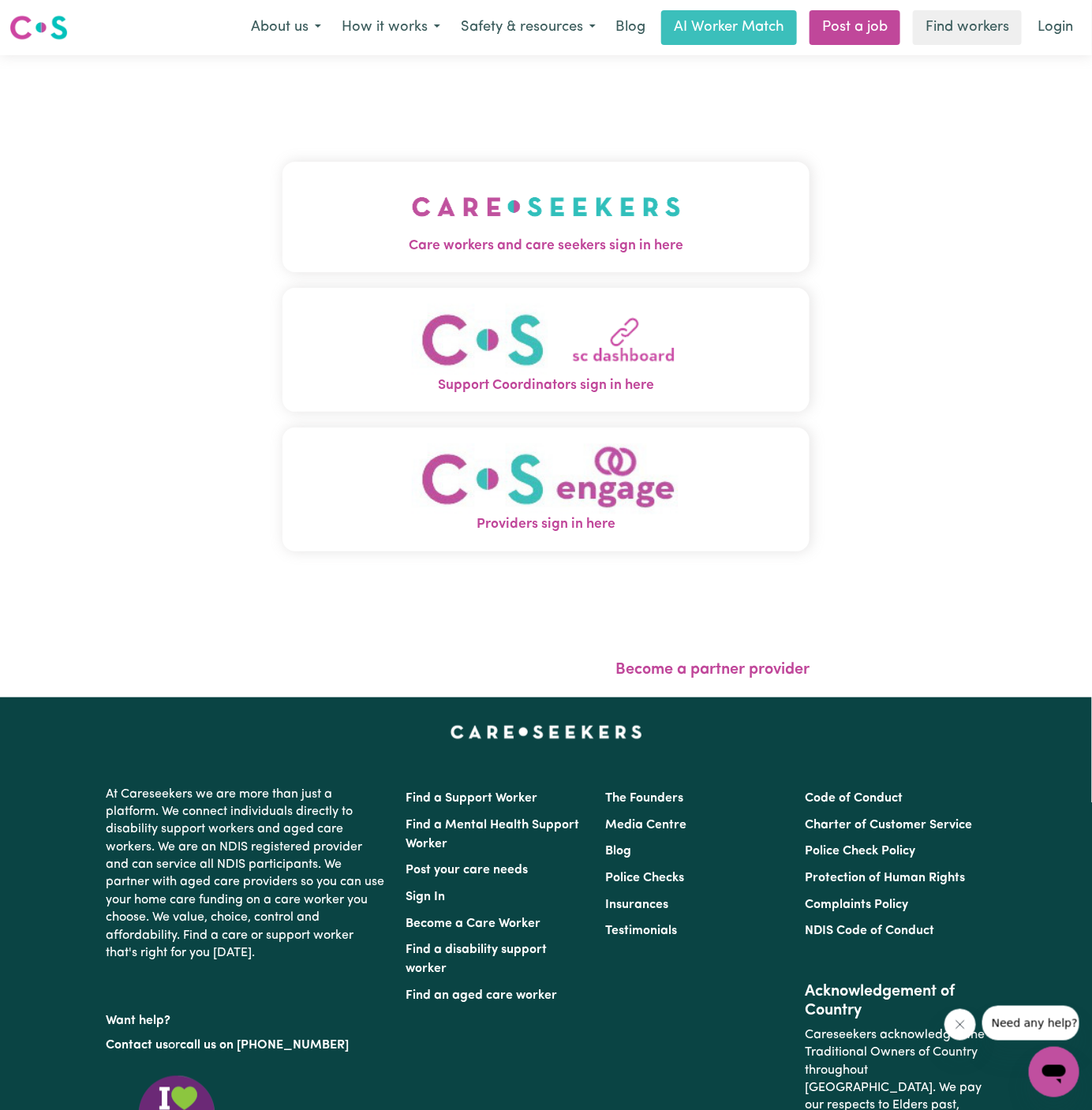
click at [526, 225] on img "Care workers and care seekers sign in here" at bounding box center [546, 207] width 269 height 59
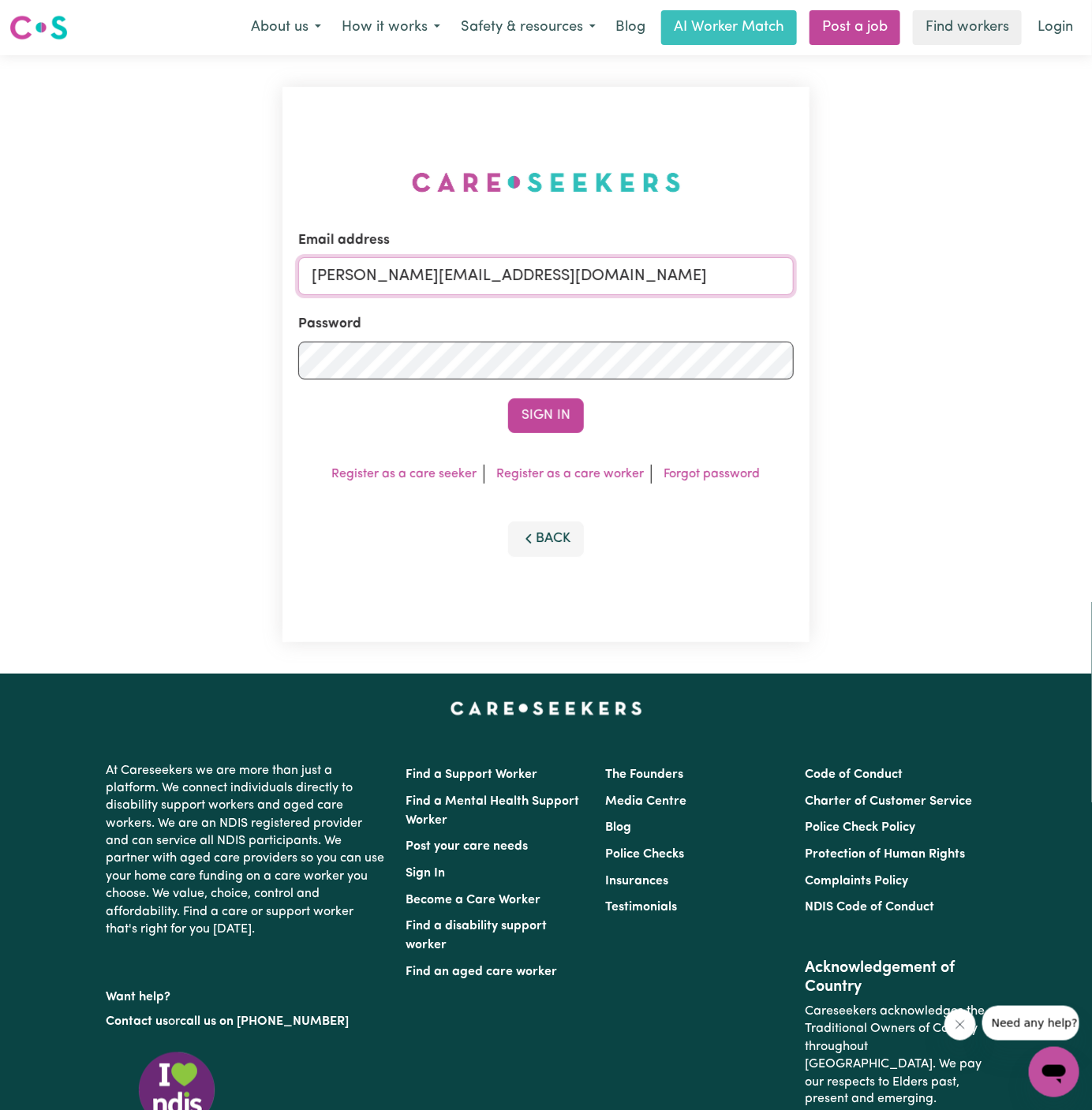
click at [499, 273] on input "[PERSON_NAME][EMAIL_ADDRESS][DOMAIN_NAME]" at bounding box center [546, 276] width 496 height 38
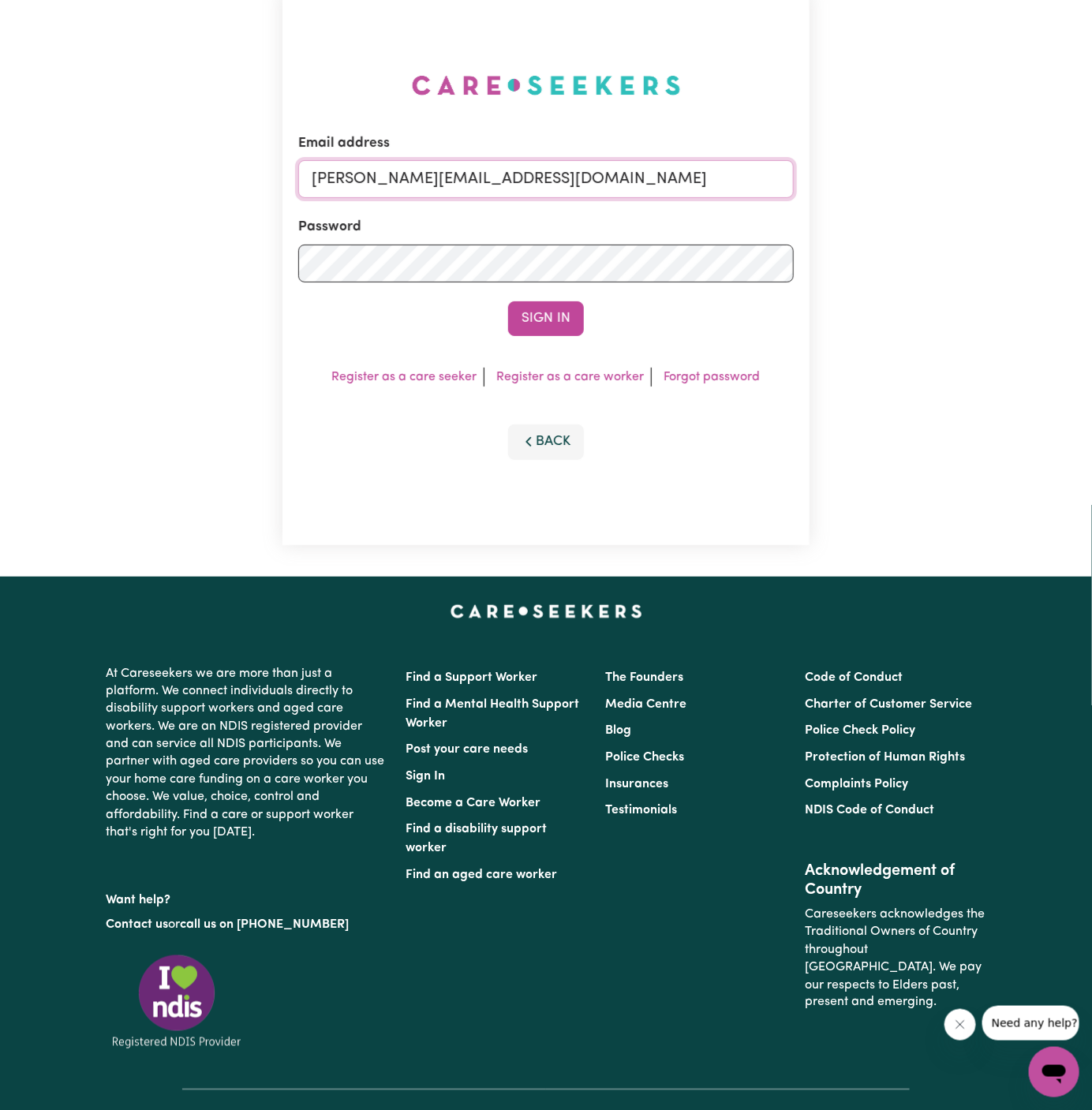
scroll to position [61, 0]
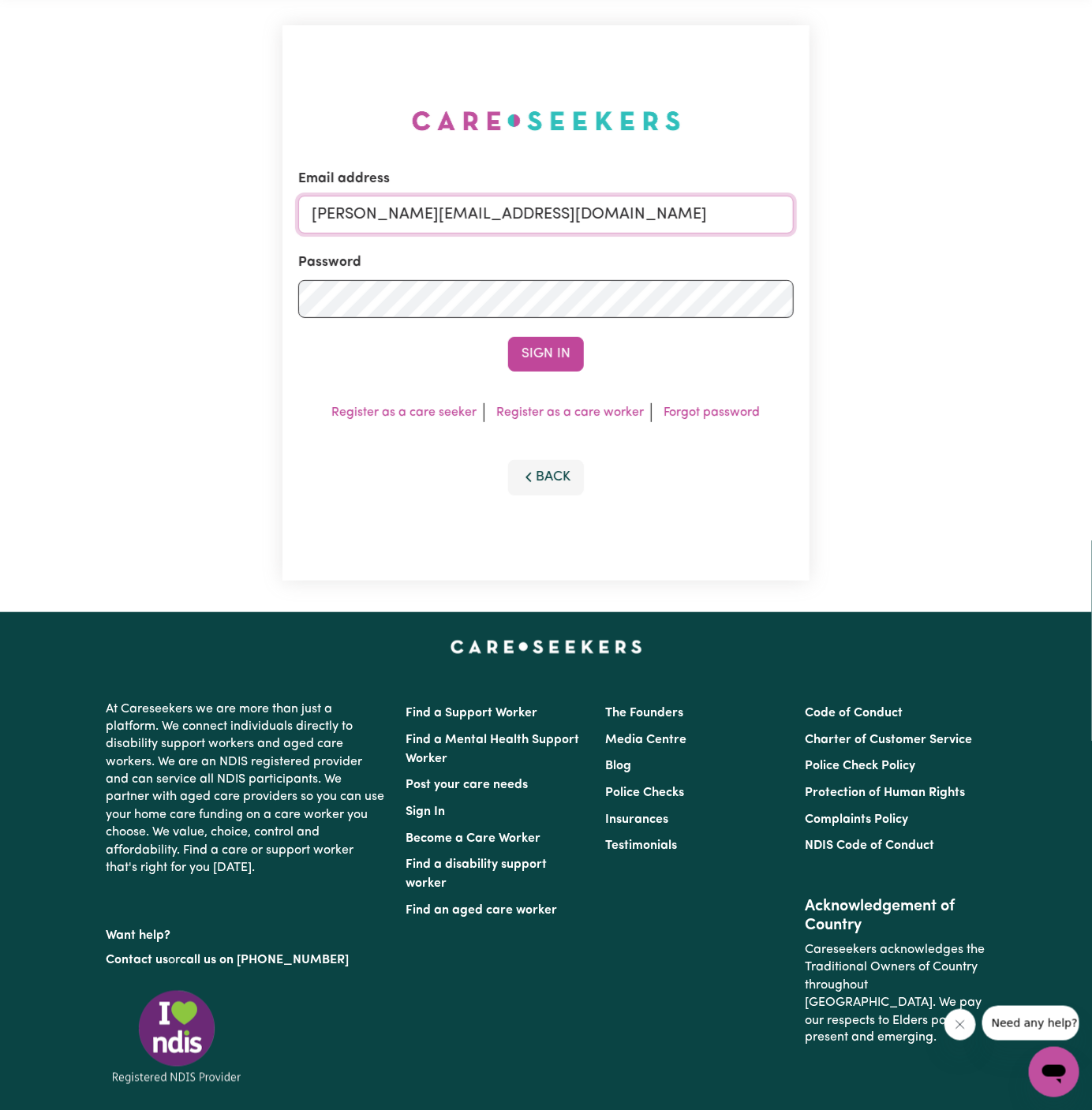
click at [638, 222] on input "[PERSON_NAME][EMAIL_ADDRESS][DOMAIN_NAME]" at bounding box center [546, 214] width 496 height 38
drag, startPoint x: 389, startPoint y: 217, endPoint x: 1001, endPoint y: 239, distance: 612.4
click at [1001, 239] on div "Email address superuser~JoanFergusonKNC@careseekers.com.au Password Sign In Reg…" at bounding box center [546, 303] width 1092 height 618
type input "superuser~LucindaArteagaVC@careseekers.com.au"
click at [509, 337] on button "Sign In" at bounding box center [546, 354] width 76 height 35
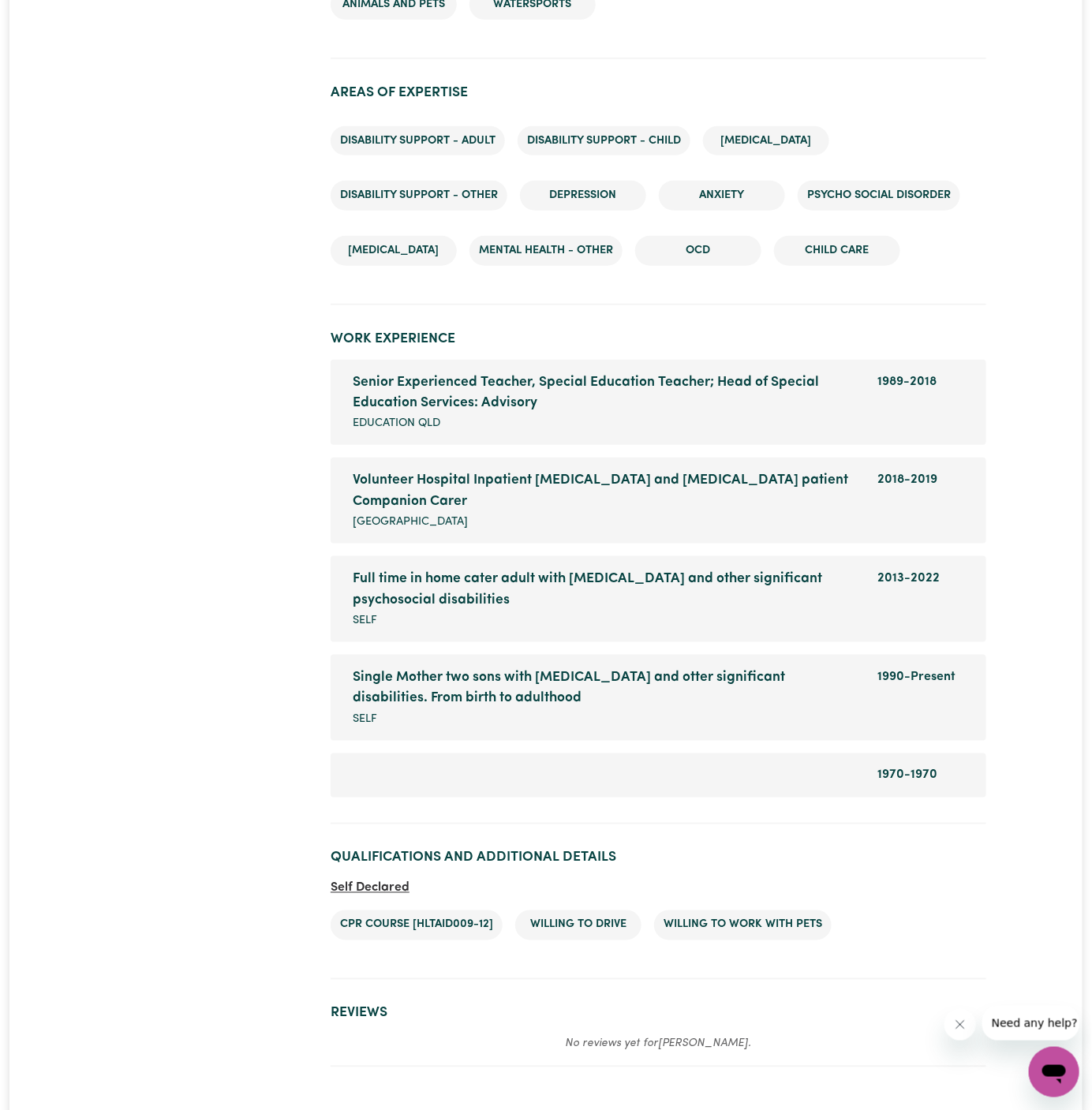
scroll to position [2543, 0]
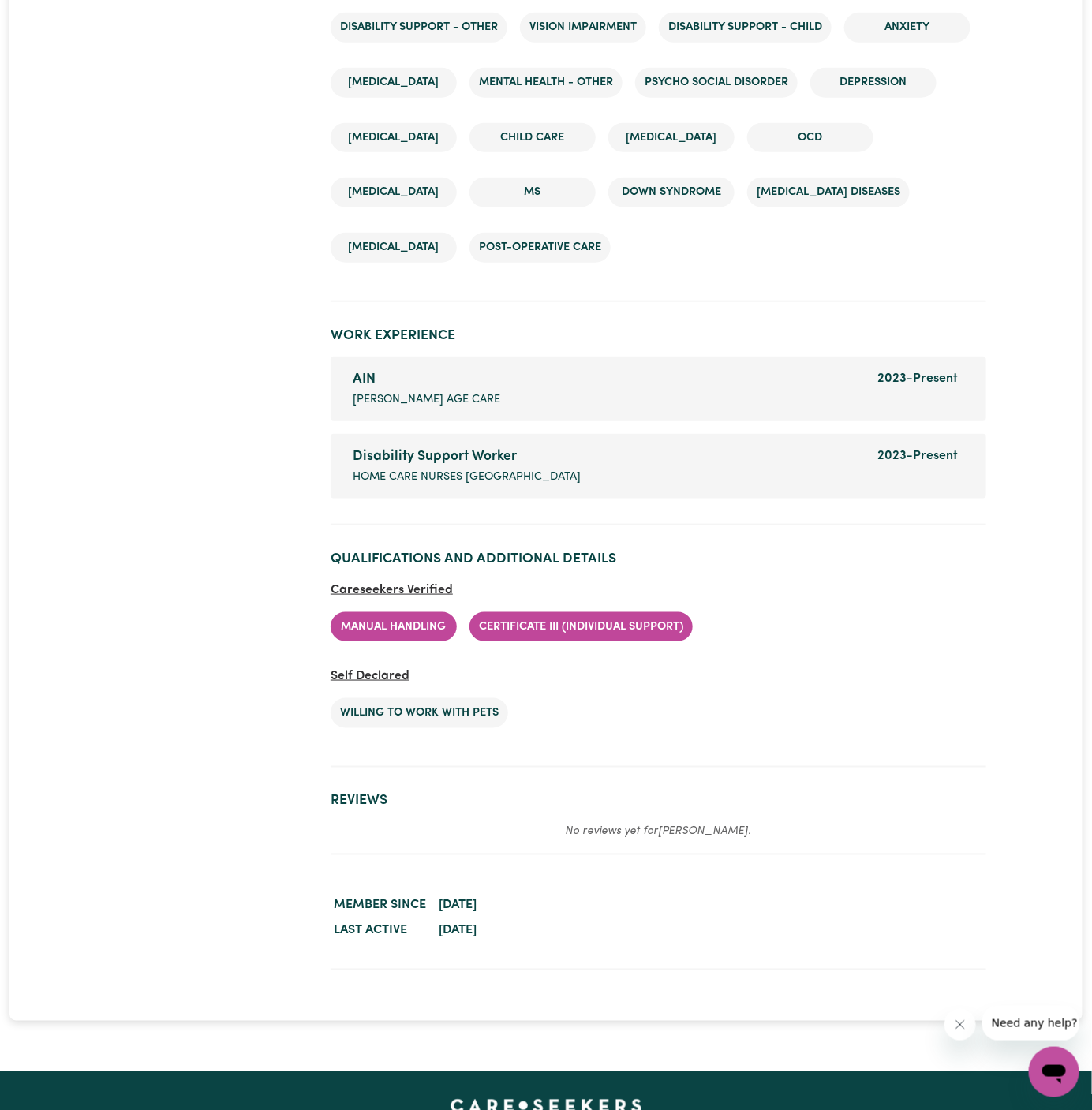
scroll to position [2517, 0]
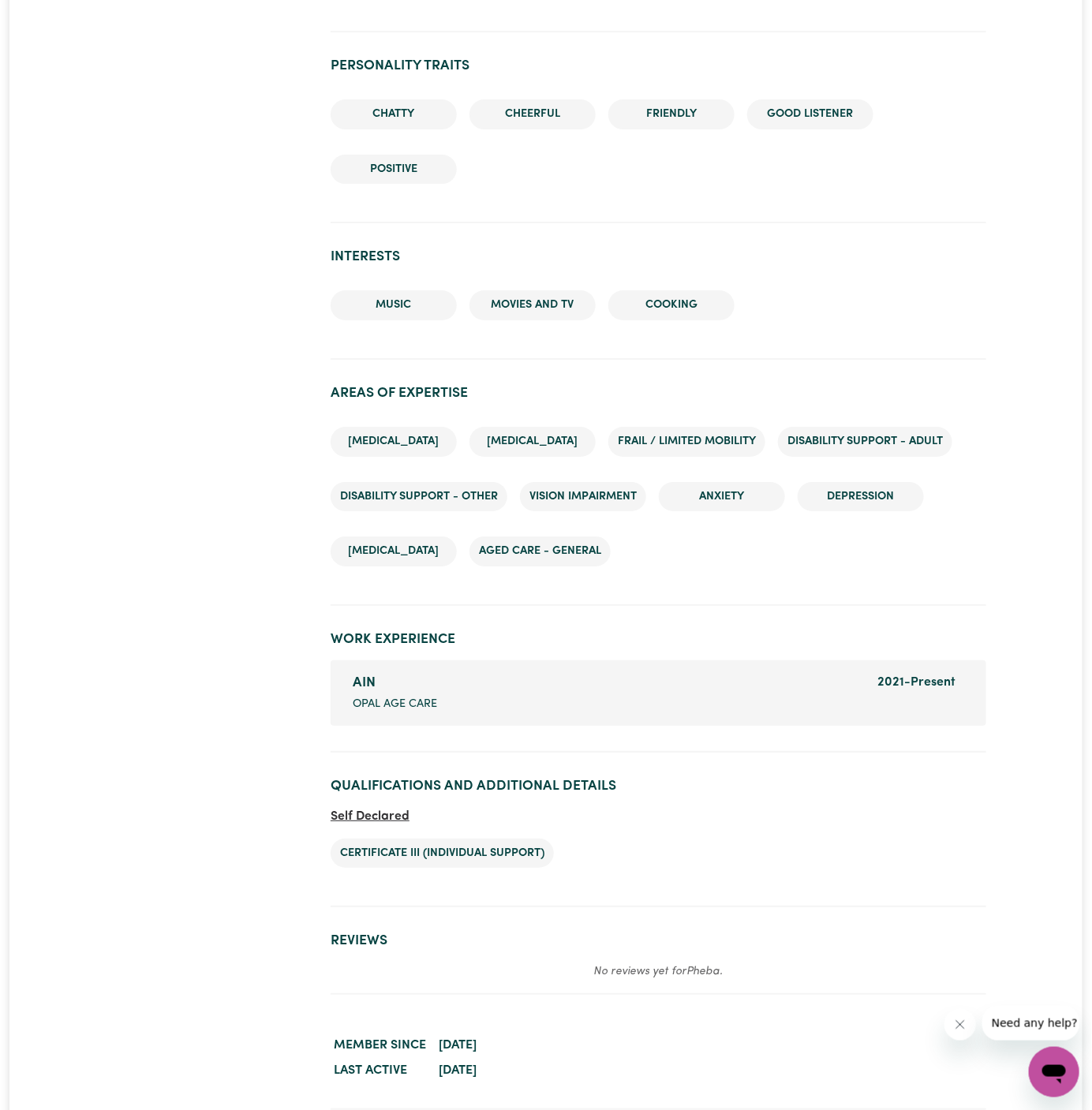
scroll to position [2174, 0]
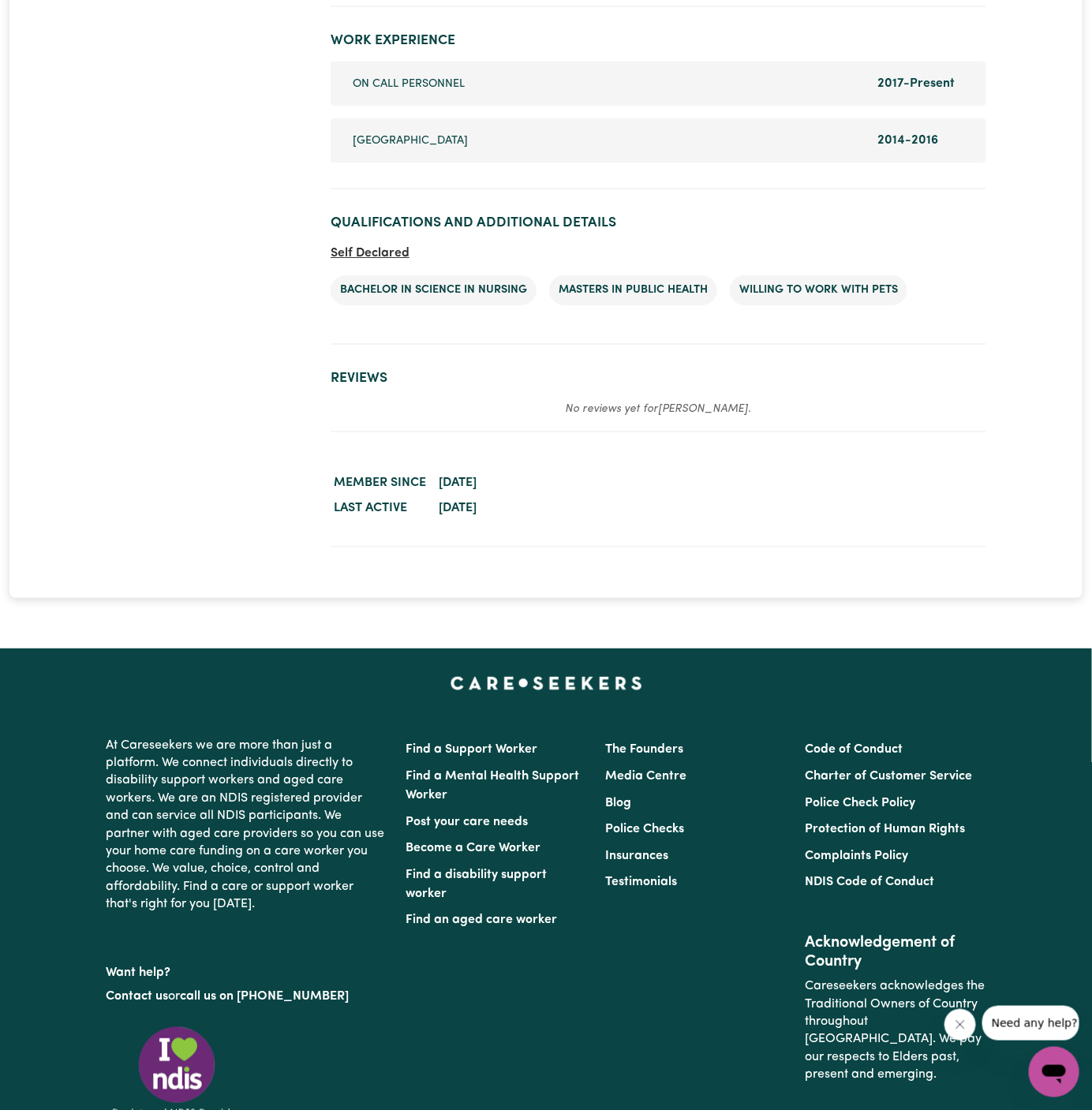
scroll to position [2030, 0]
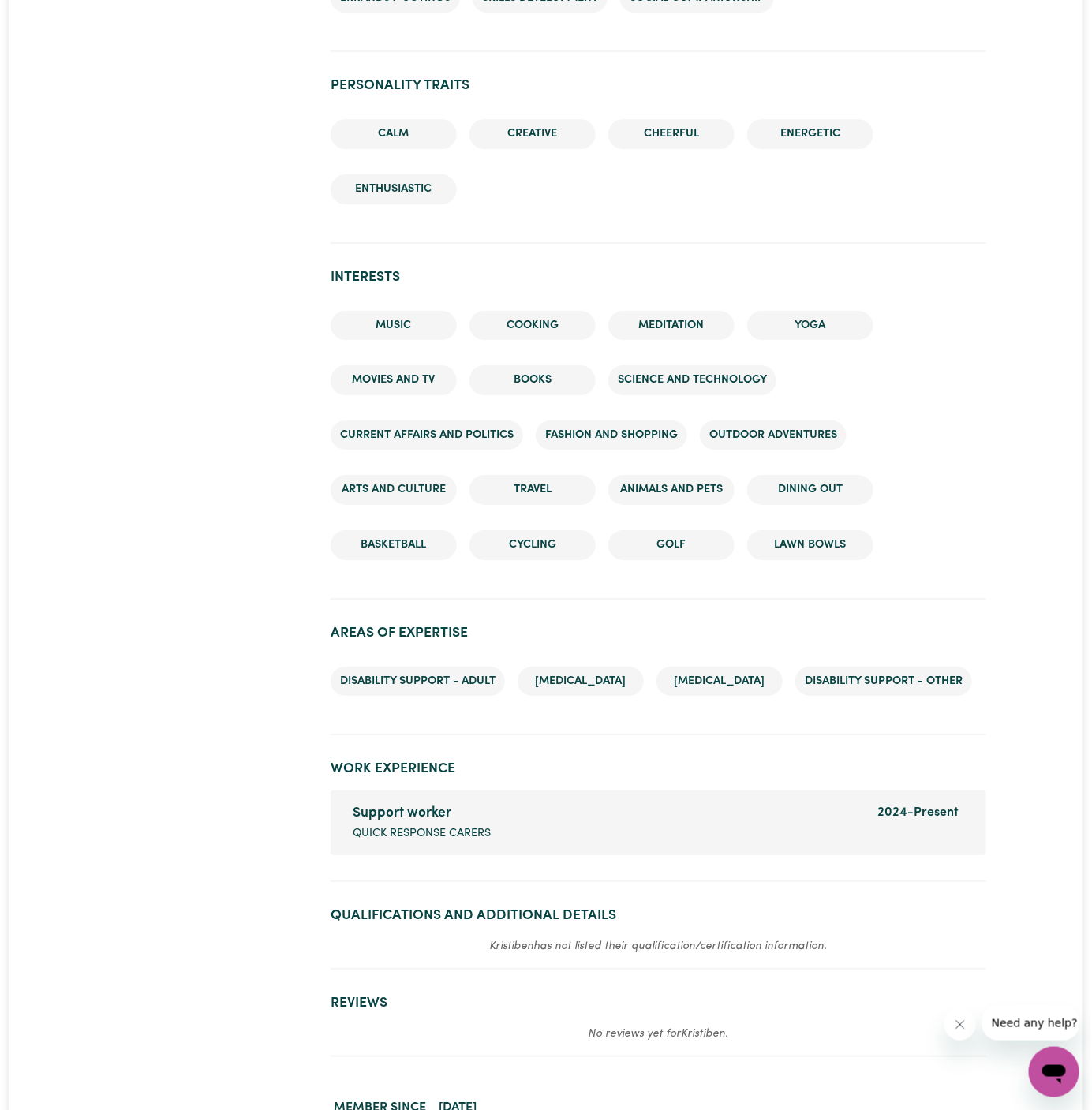
scroll to position [2228, 0]
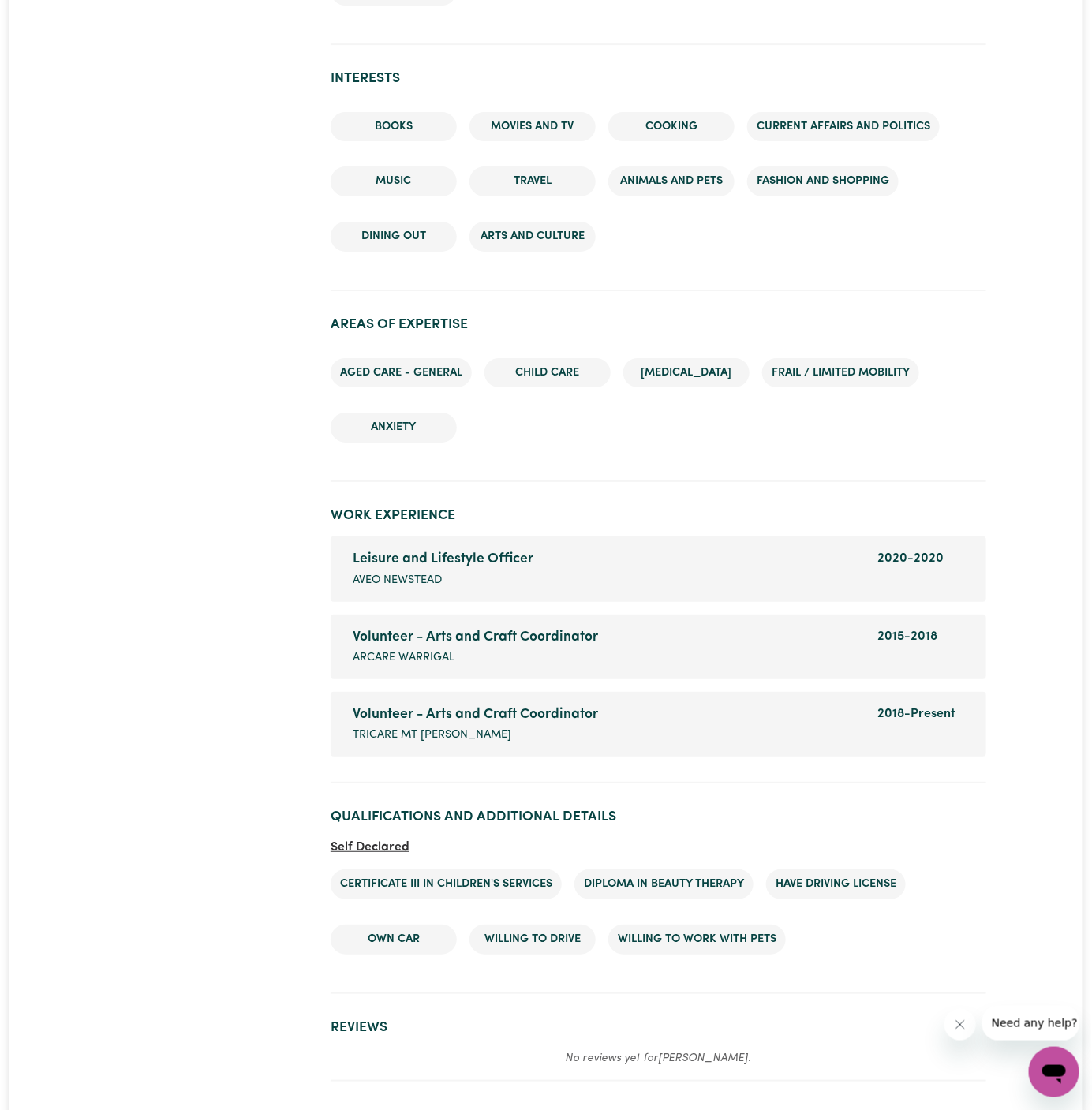
scroll to position [1927, 0]
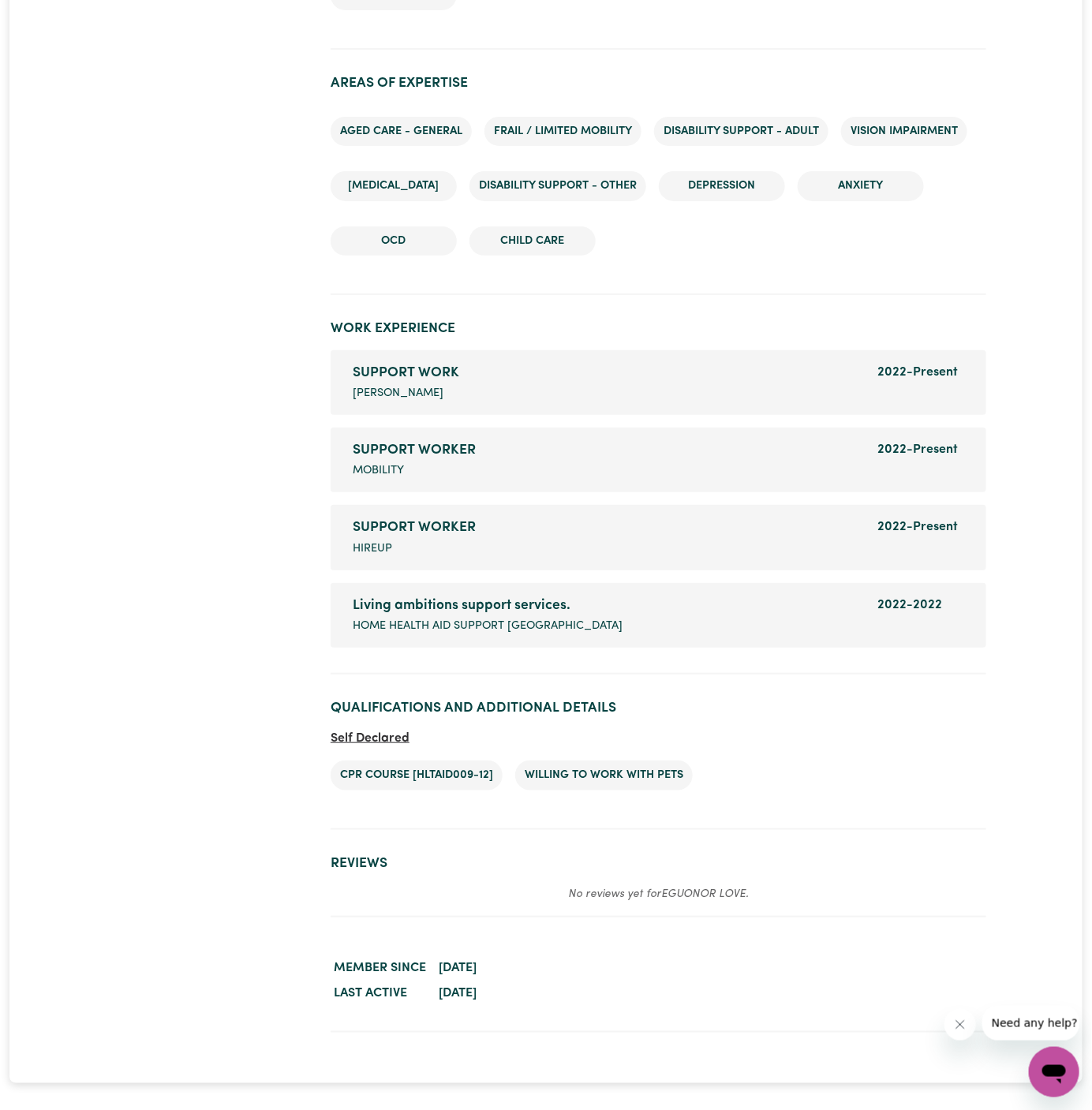
scroll to position [2282, 0]
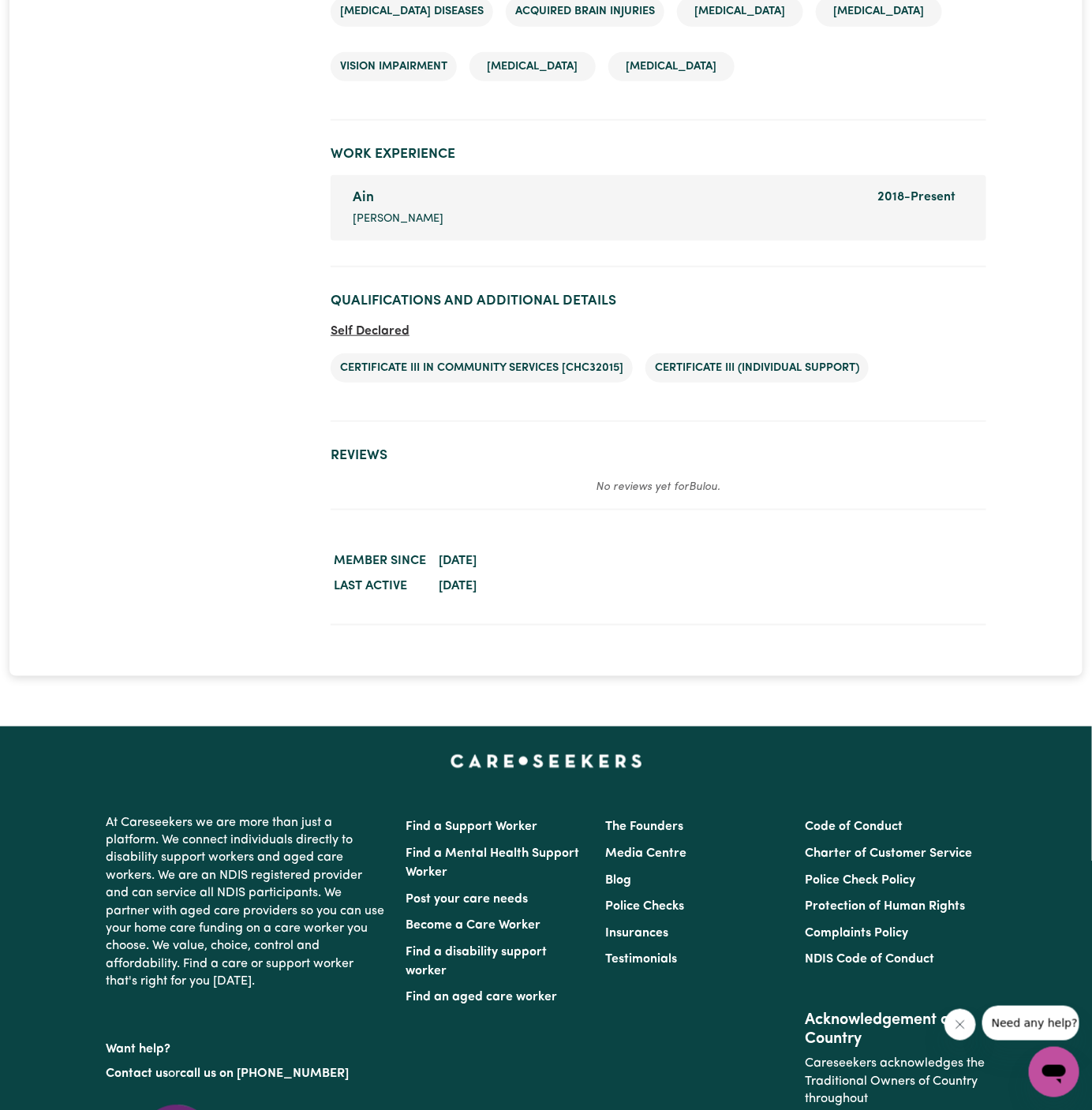
scroll to position [2554, 0]
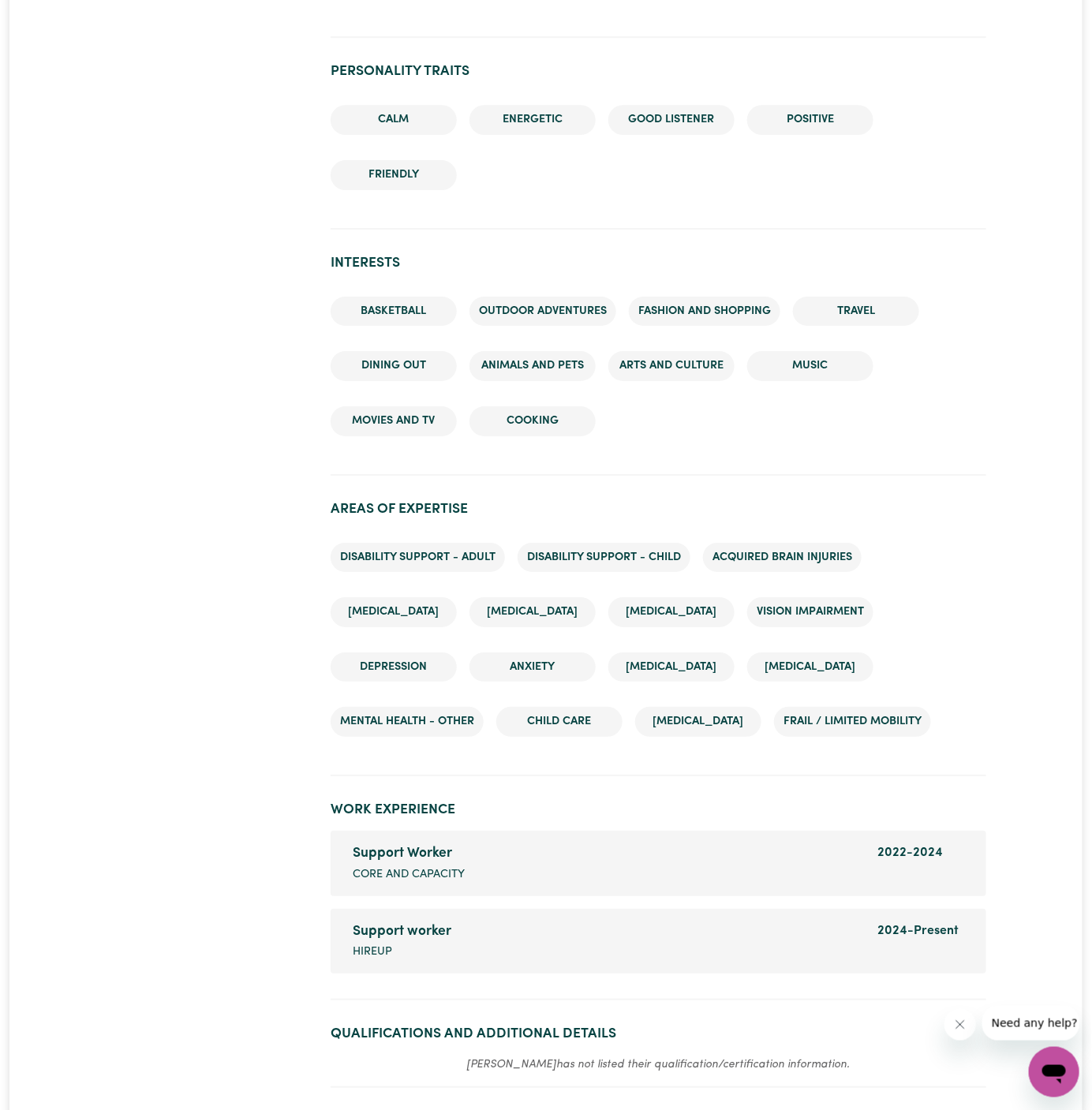
scroll to position [1907, 0]
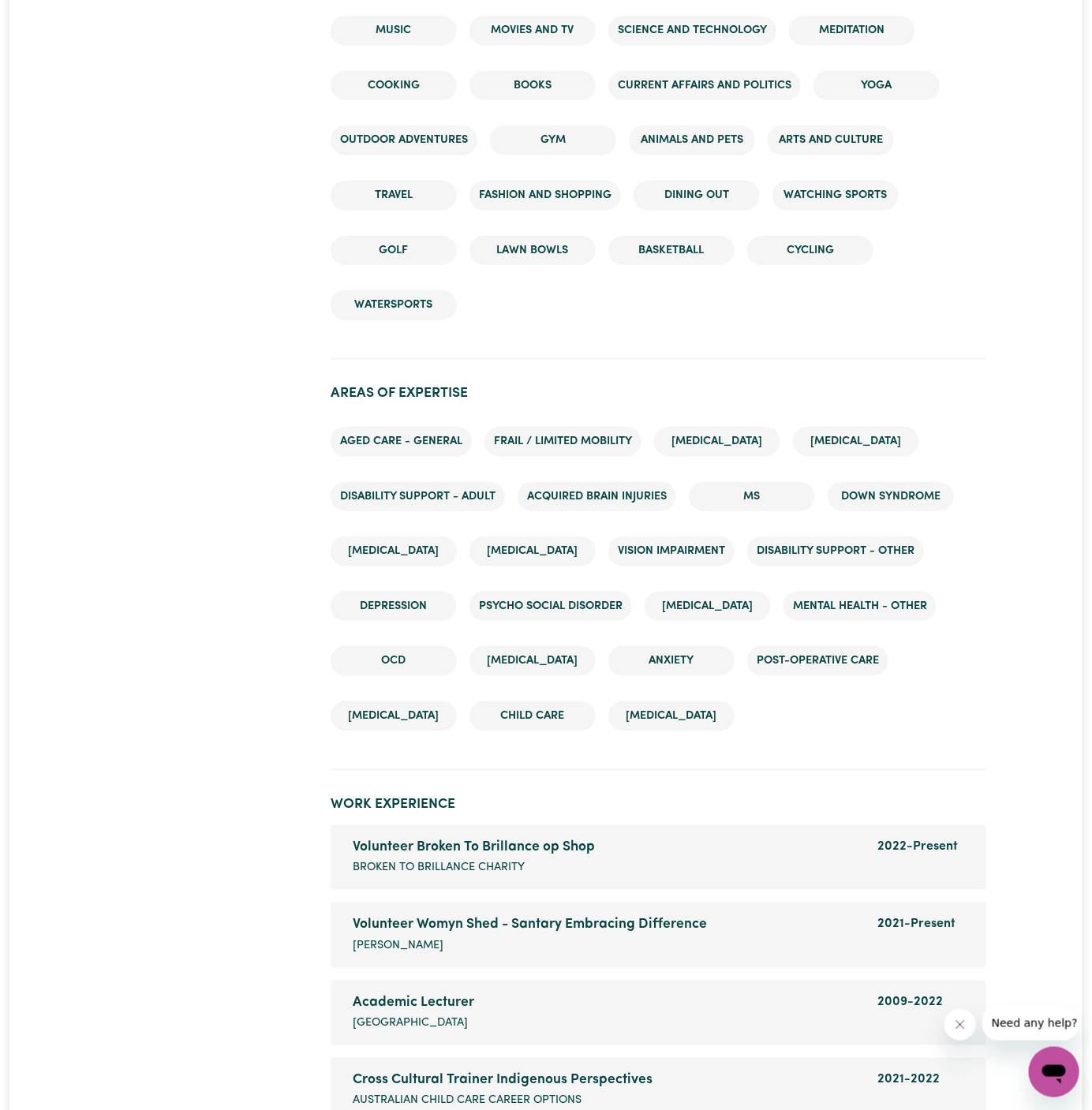
scroll to position [2510, 0]
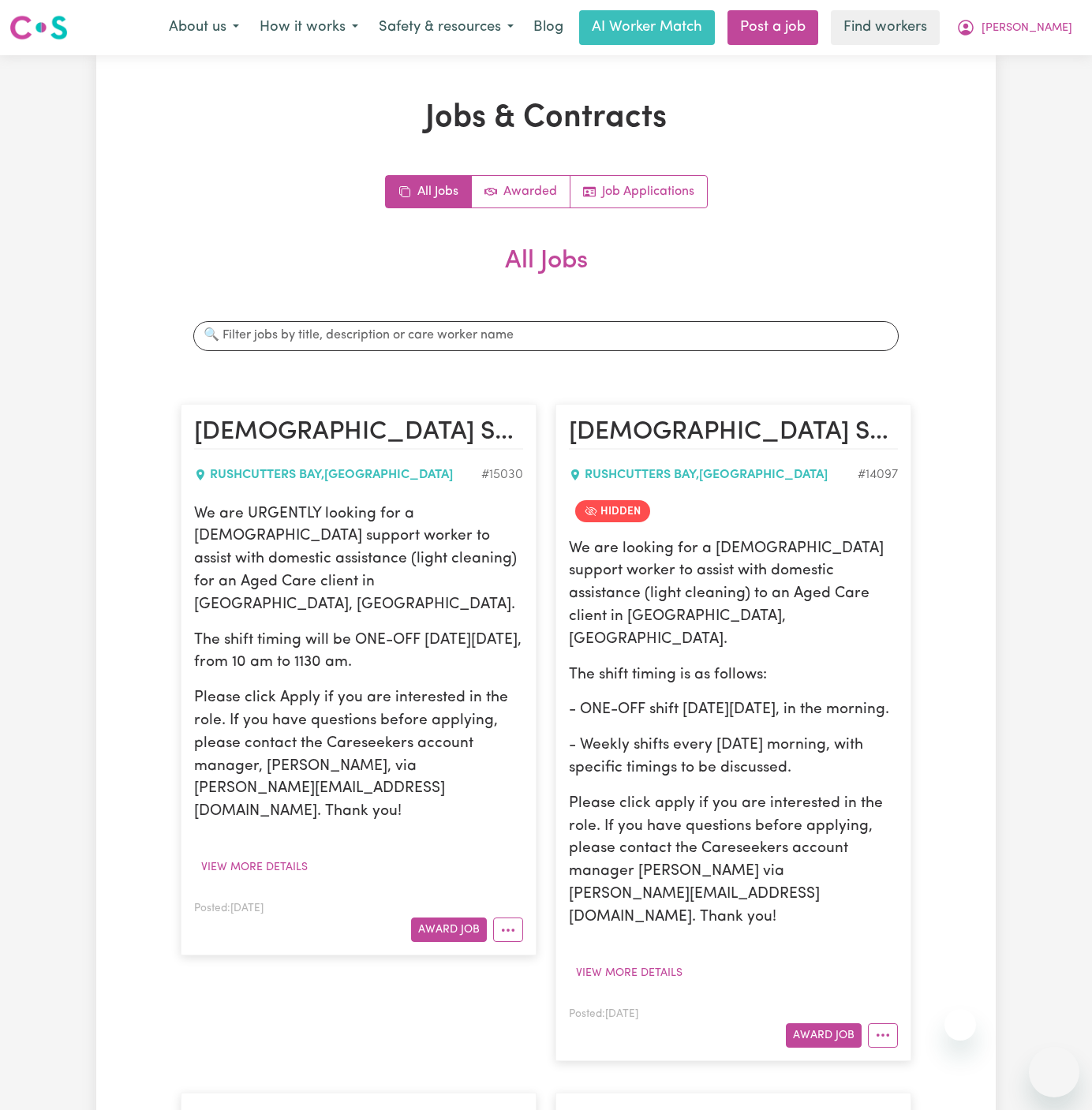
click at [1053, 16] on button "[PERSON_NAME]" at bounding box center [1014, 27] width 137 height 33
click at [1038, 94] on link "Logout" at bounding box center [1019, 90] width 125 height 30
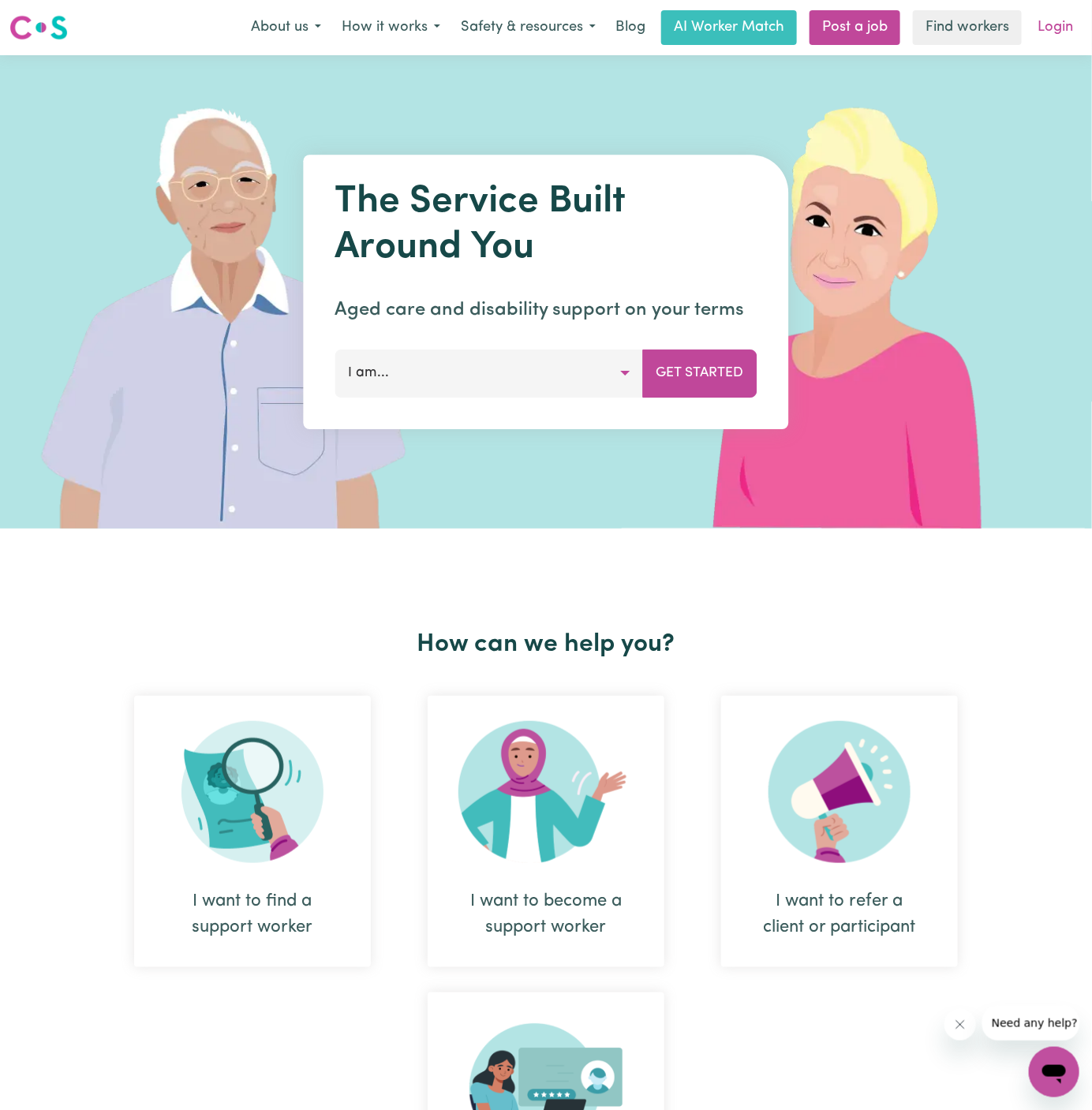
click at [1064, 29] on link "Login" at bounding box center [1055, 27] width 54 height 35
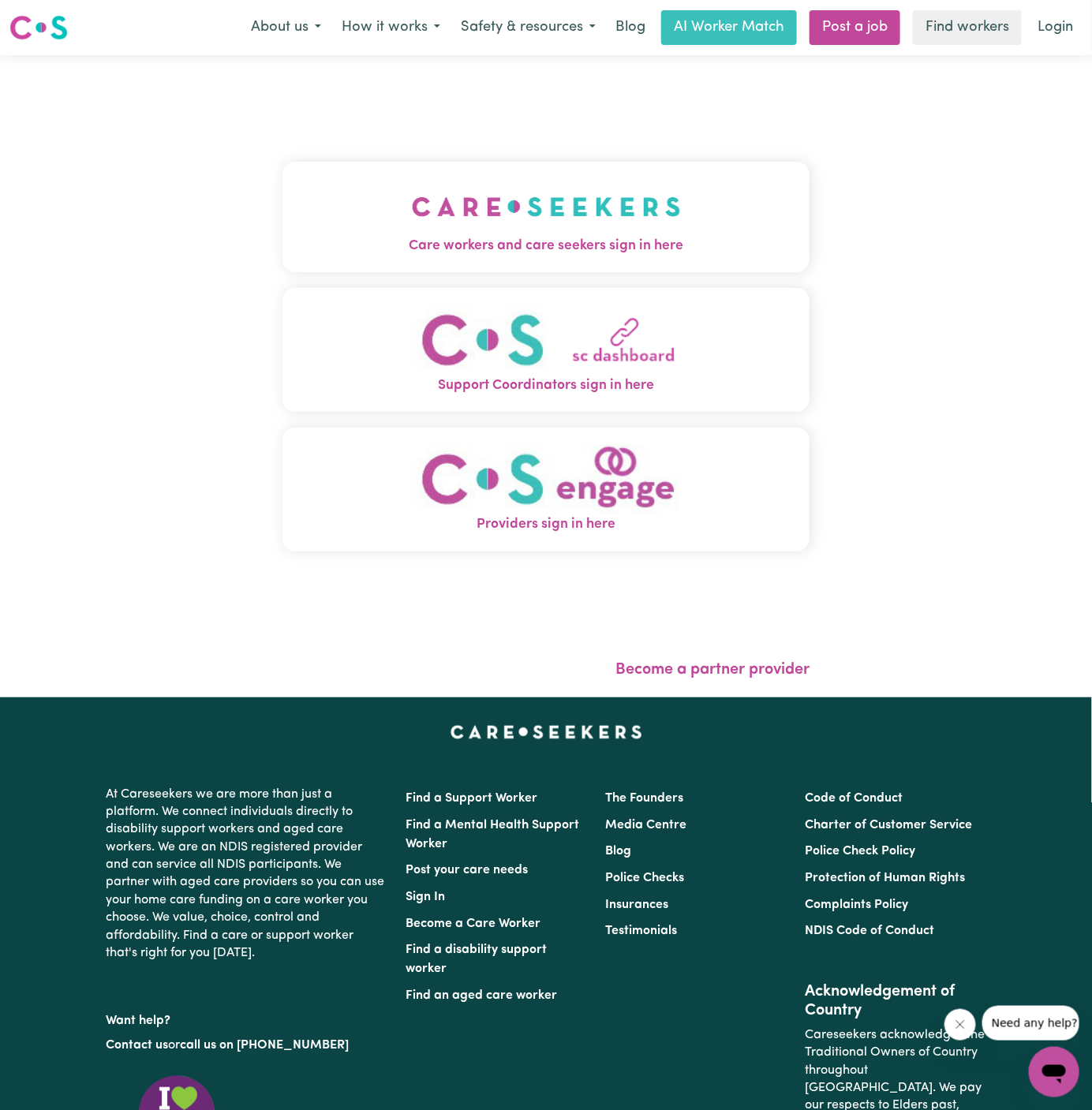
click at [618, 196] on img "Care workers and care seekers sign in here" at bounding box center [546, 207] width 269 height 59
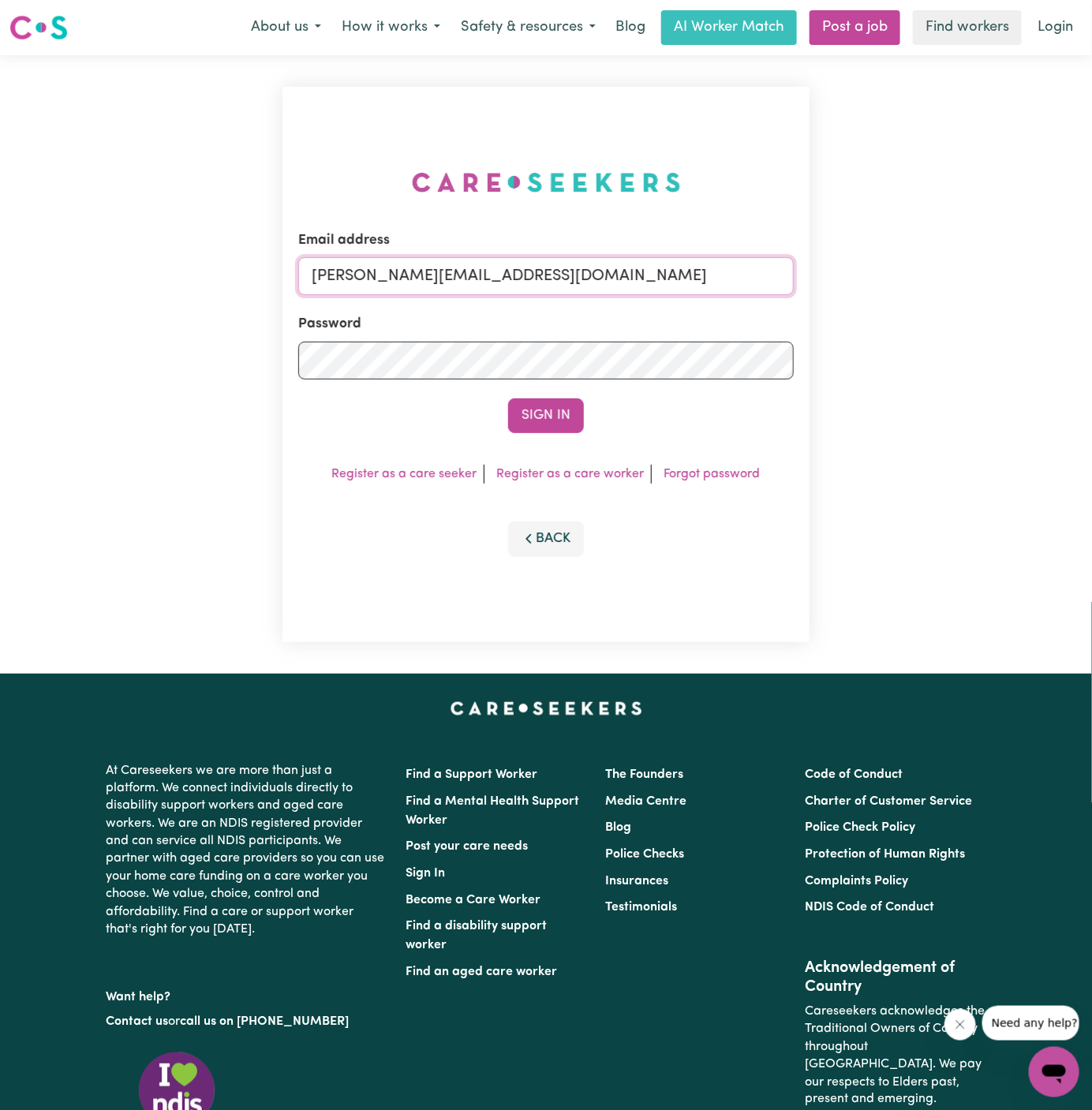
click at [725, 276] on input "[PERSON_NAME][EMAIL_ADDRESS][DOMAIN_NAME]" at bounding box center [546, 276] width 496 height 38
drag, startPoint x: 392, startPoint y: 280, endPoint x: 1125, endPoint y: 280, distance: 733.0
click at [1091, 280] on html "Menu About us How it works Safety & resources Blog AI Worker Match Post a job F…" at bounding box center [546, 676] width 1092 height 1352
type input "[EMAIL_ADDRESS][DOMAIN_NAME]"
click at [509, 399] on button "Sign In" at bounding box center [546, 416] width 76 height 35
